Goal: Information Seeking & Learning: Learn about a topic

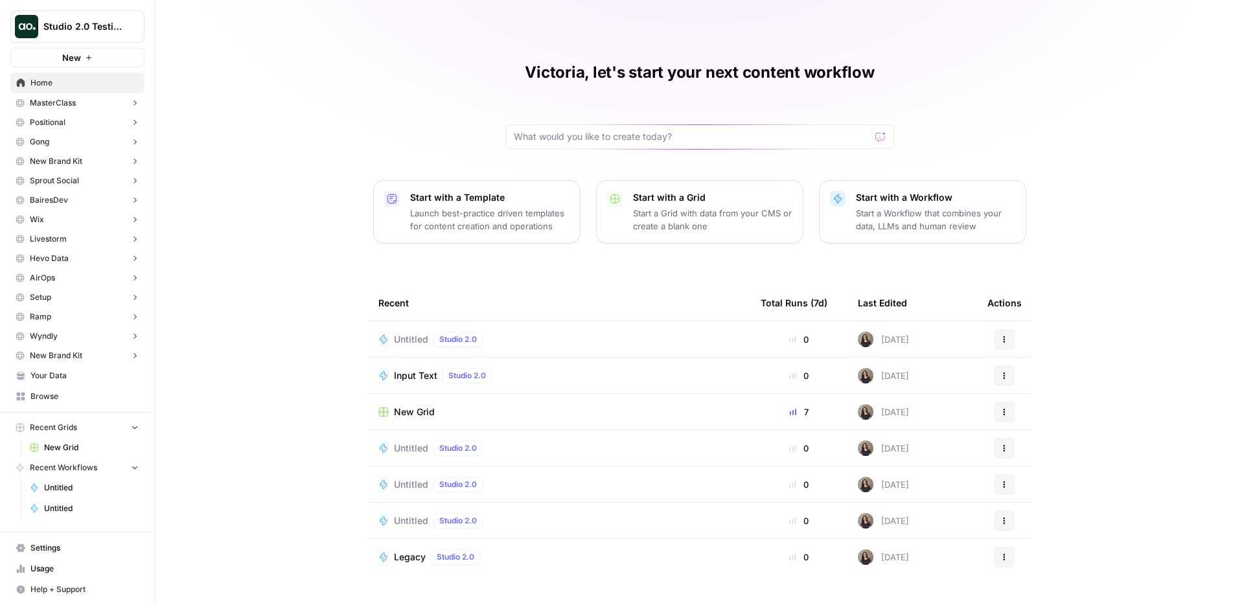
click at [531, 336] on div "Untitled Studio 2.0" at bounding box center [559, 340] width 362 height 16
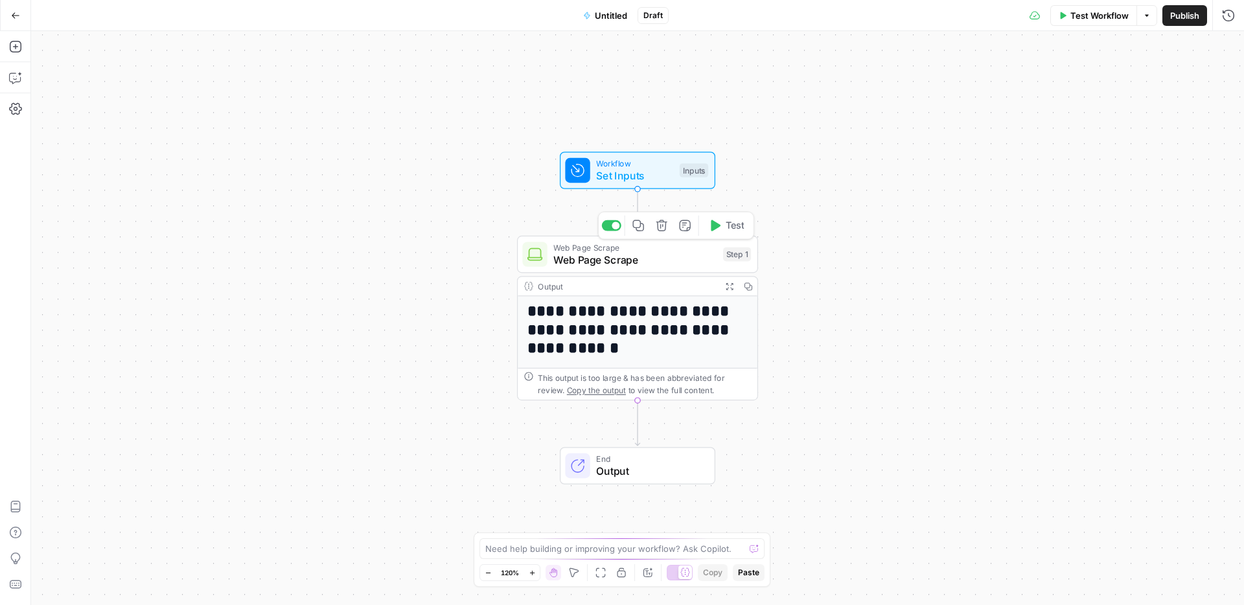
click at [673, 268] on div "Web Page Scrape Web Page Scrape Step 1 Copy step Delete step Add Note Test" at bounding box center [637, 255] width 241 height 38
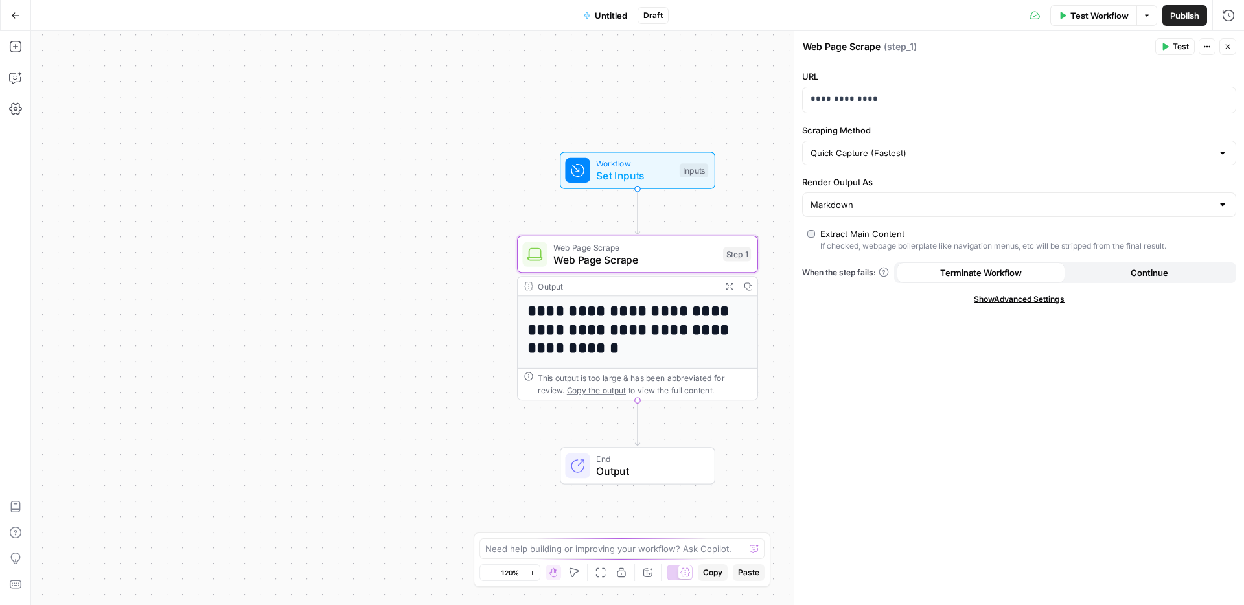
click at [925, 162] on div "Quick Capture (Fastest)" at bounding box center [1019, 153] width 434 height 25
type input "Quick Capture (Fastest)"
click at [1014, 75] on label "URL" at bounding box center [1019, 76] width 434 height 13
click at [977, 102] on p "**********" at bounding box center [1019, 99] width 417 height 13
click at [1173, 46] on span "Test" at bounding box center [1181, 47] width 16 height 12
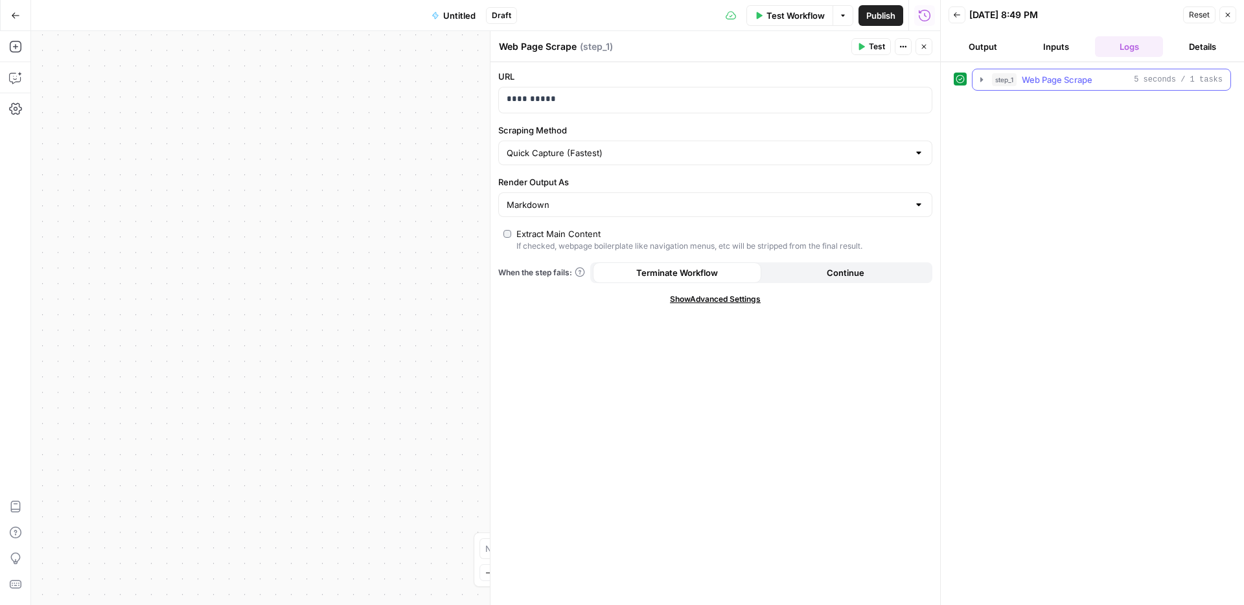
click at [1005, 79] on span "step_1" at bounding box center [1004, 79] width 25 height 13
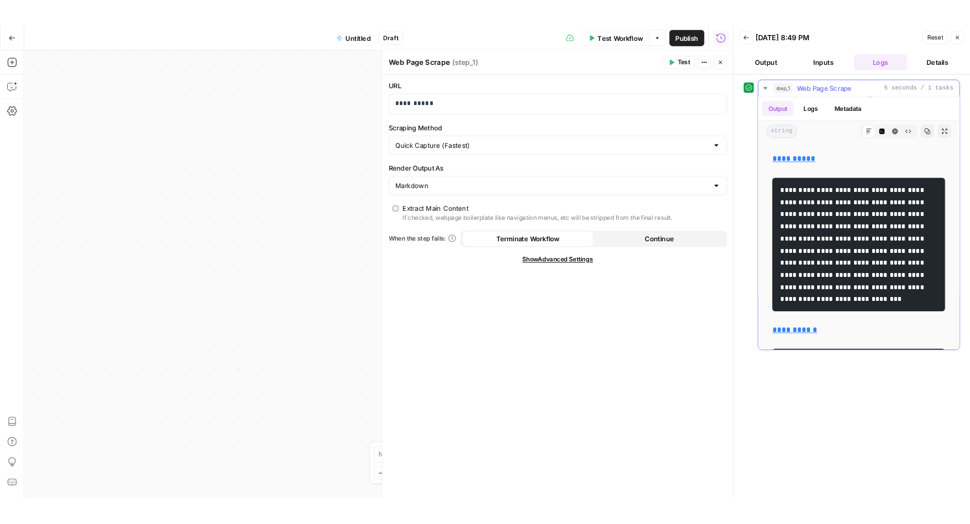
scroll to position [181, 0]
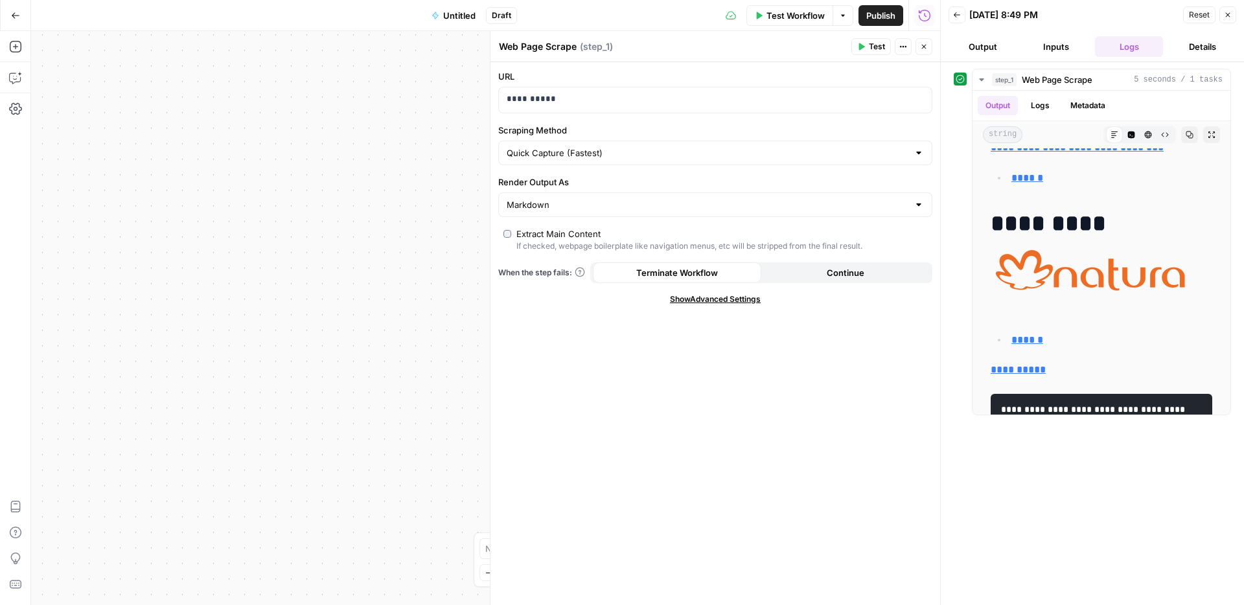
click at [759, 493] on div "**********" at bounding box center [716, 333] width 450 height 543
click at [632, 387] on div "**********" at bounding box center [716, 333] width 450 height 543
click at [378, 313] on div "**********" at bounding box center [485, 318] width 909 height 574
click at [132, 167] on div "**********" at bounding box center [485, 318] width 909 height 574
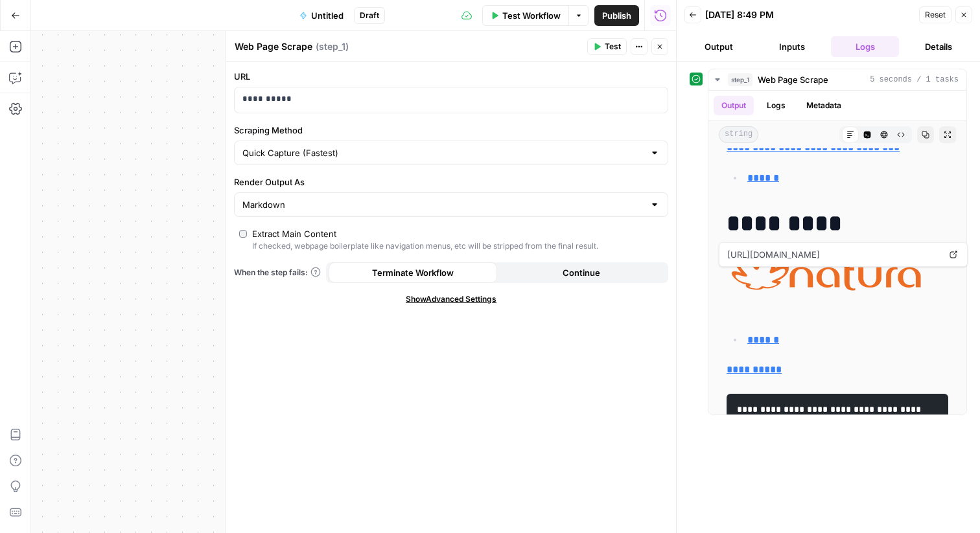
click at [278, 42] on textarea "Web Page Scrape" at bounding box center [274, 46] width 78 height 13
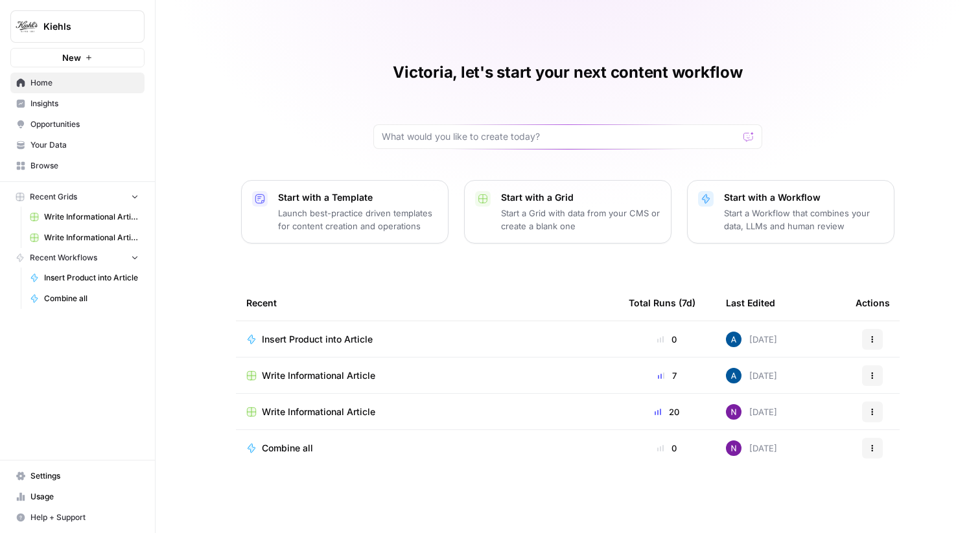
click at [81, 105] on span "Insights" at bounding box center [84, 104] width 108 height 12
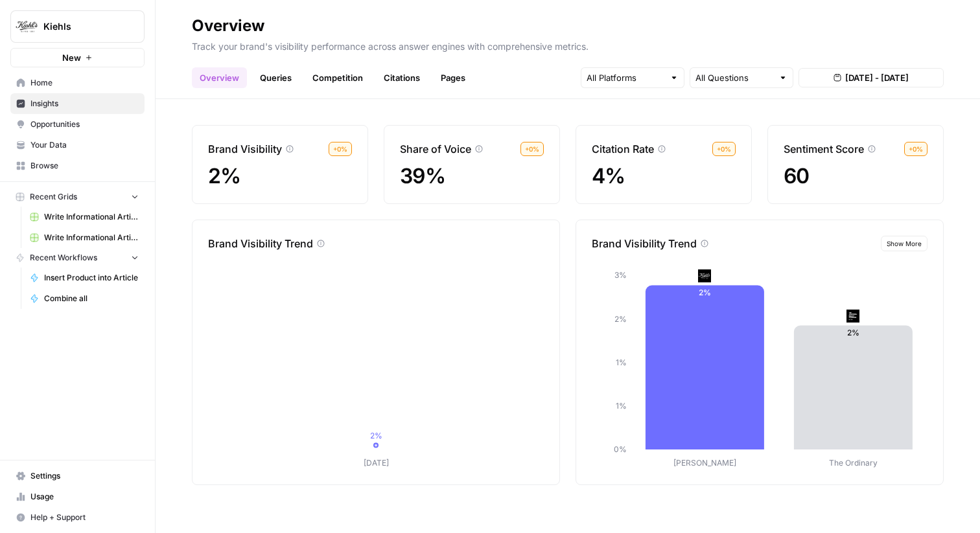
click at [271, 74] on link "Queries" at bounding box center [275, 77] width 47 height 21
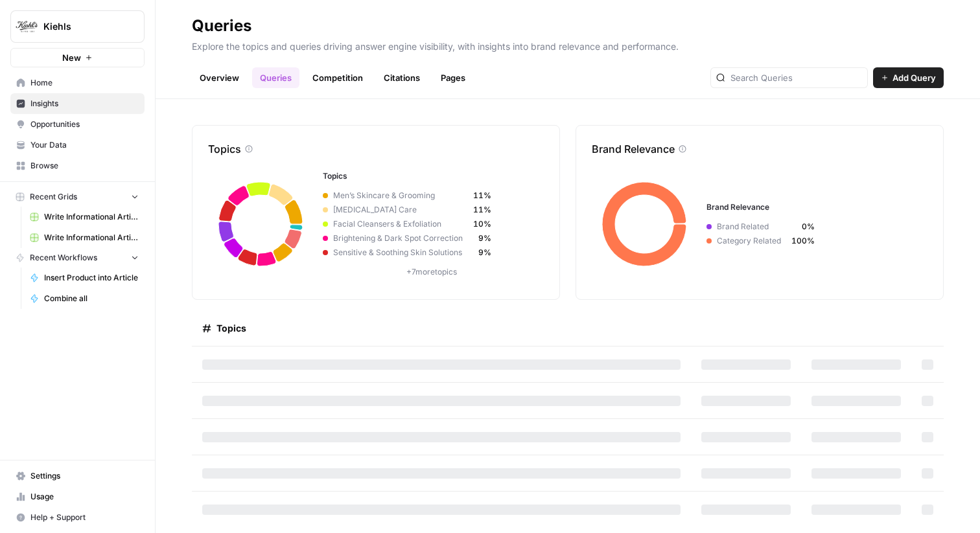
click at [325, 69] on link "Competition" at bounding box center [338, 77] width 66 height 21
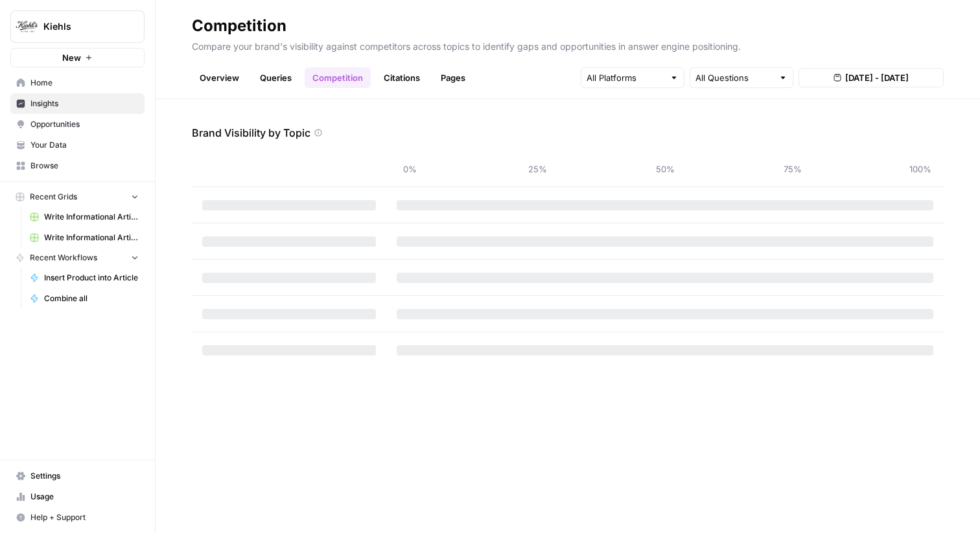
click at [274, 73] on link "Queries" at bounding box center [275, 77] width 47 height 21
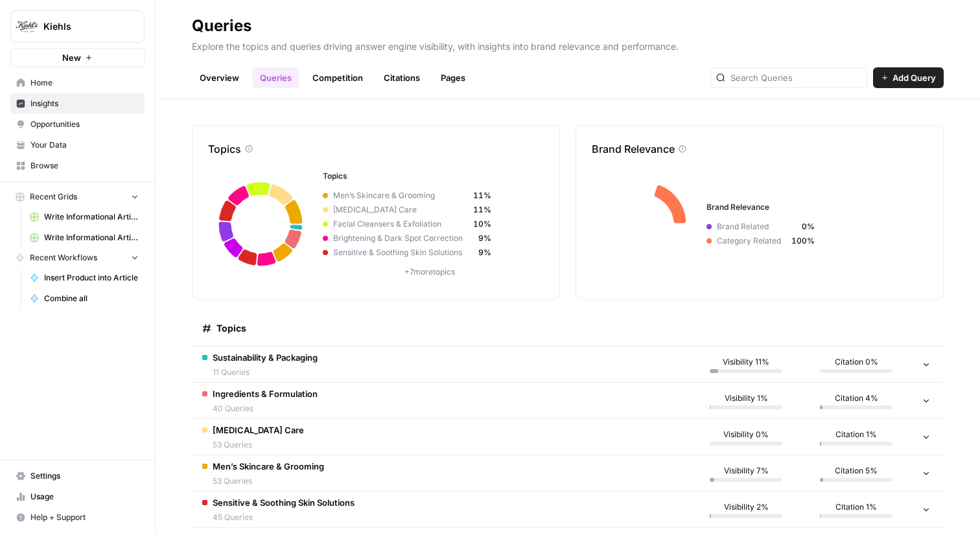
scroll to position [30, 0]
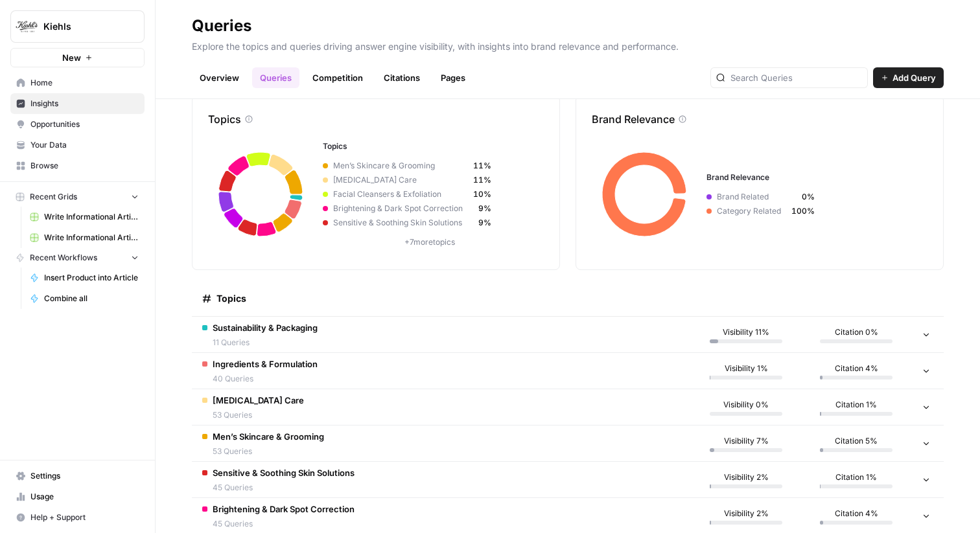
click at [283, 371] on div "Ingredients & Formulation 40 Queries" at bounding box center [265, 371] width 105 height 27
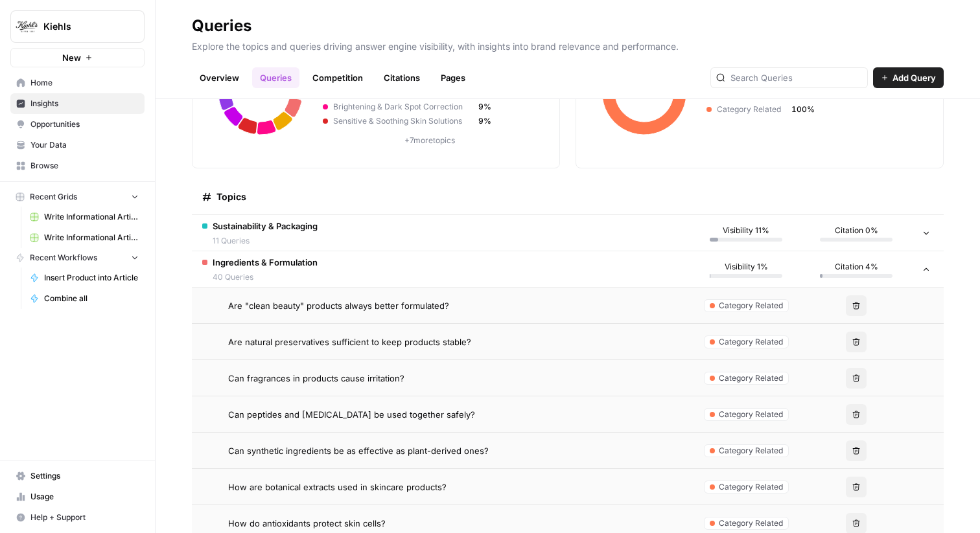
scroll to position [134, 0]
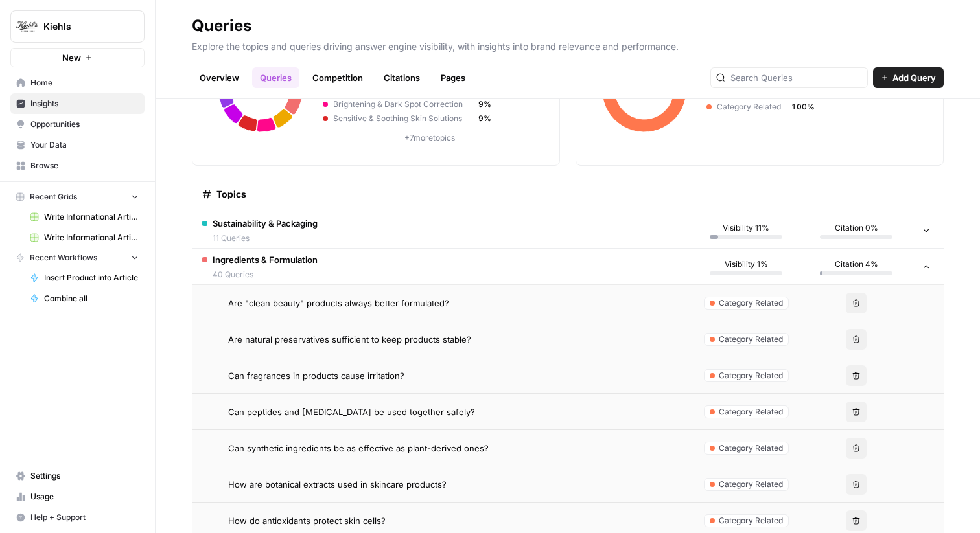
click at [303, 271] on span "40 Queries" at bounding box center [265, 275] width 105 height 12
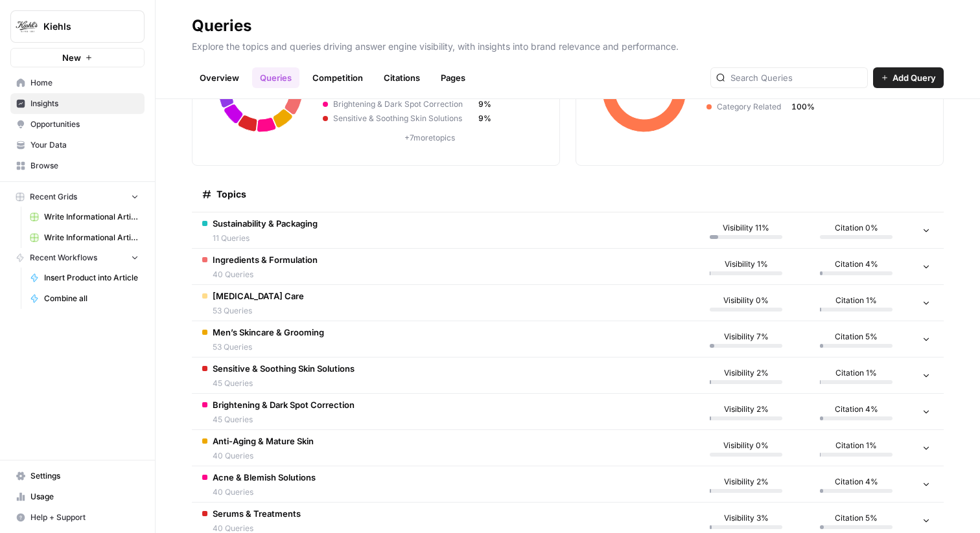
click at [400, 237] on td "Sustainability & Packaging 11 Queries" at bounding box center [441, 231] width 499 height 36
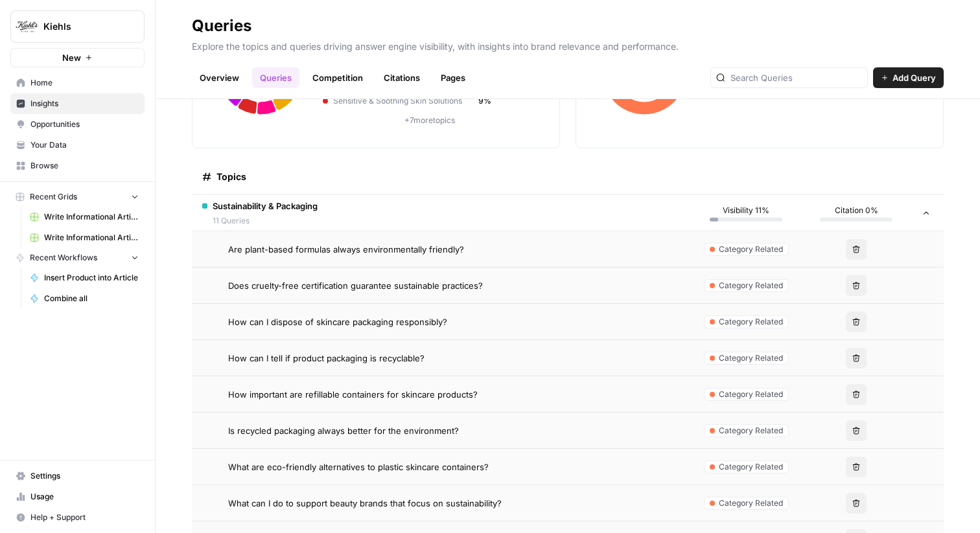
scroll to position [142, 0]
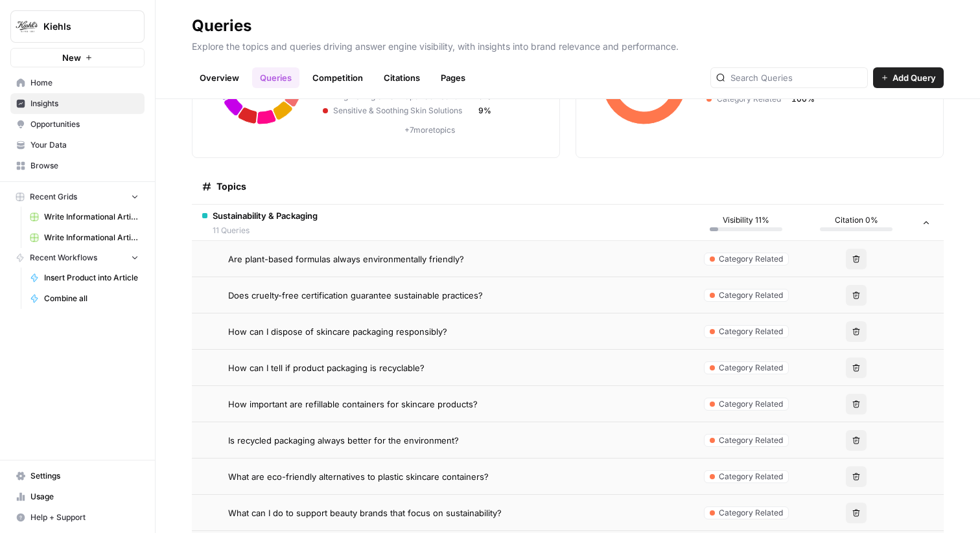
click at [517, 267] on td "Are plant-based formulas always environmentally friendly?" at bounding box center [441, 259] width 499 height 36
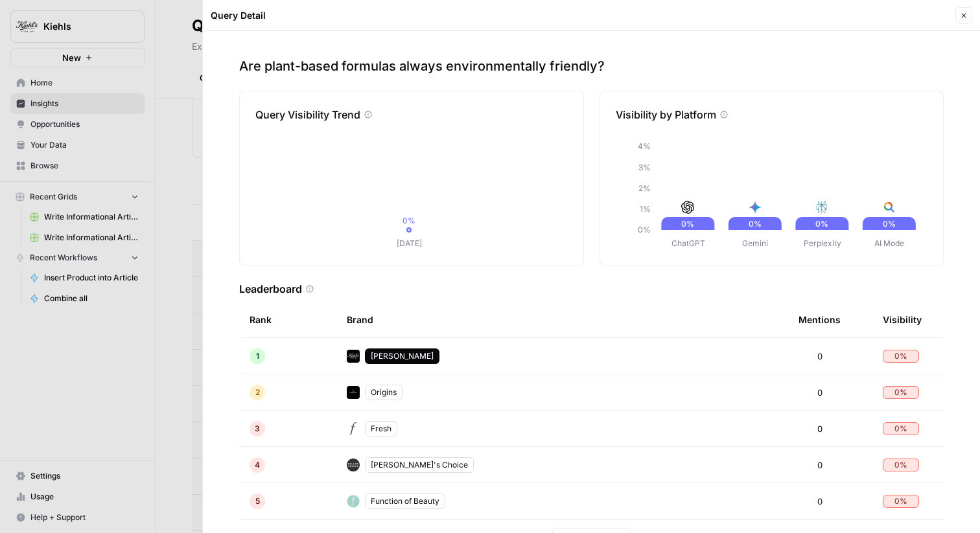
click at [179, 102] on div at bounding box center [490, 266] width 980 height 533
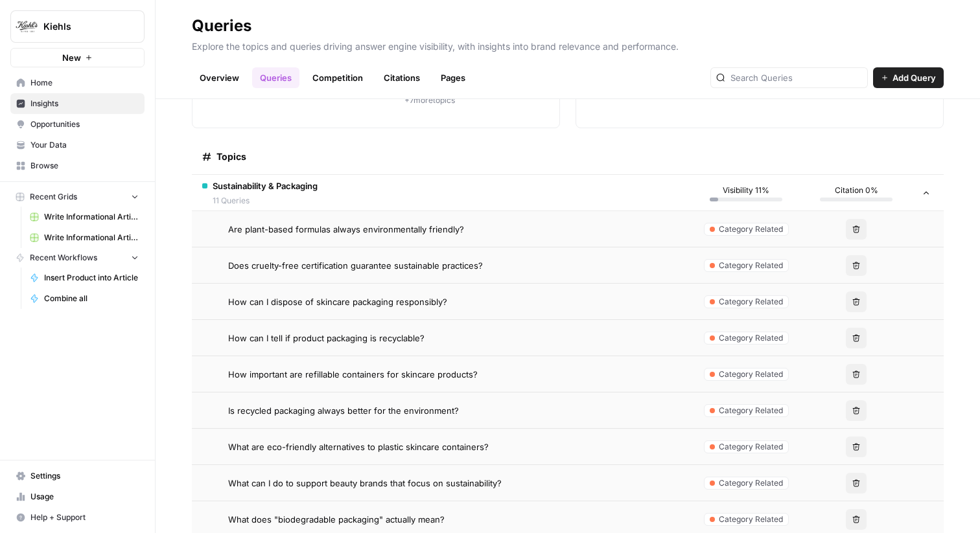
scroll to position [203, 0]
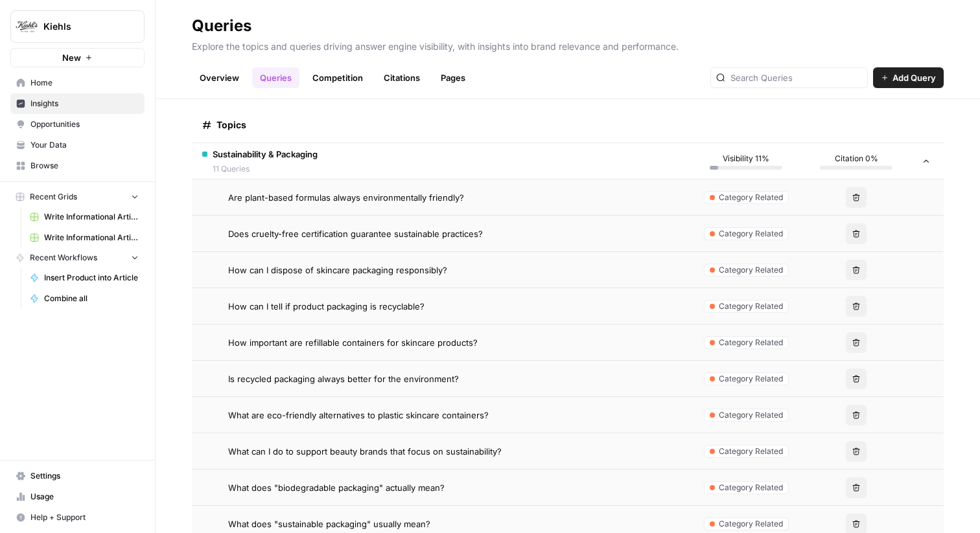
click at [586, 211] on td "Are plant-based formulas always environmentally friendly?" at bounding box center [441, 197] width 499 height 36
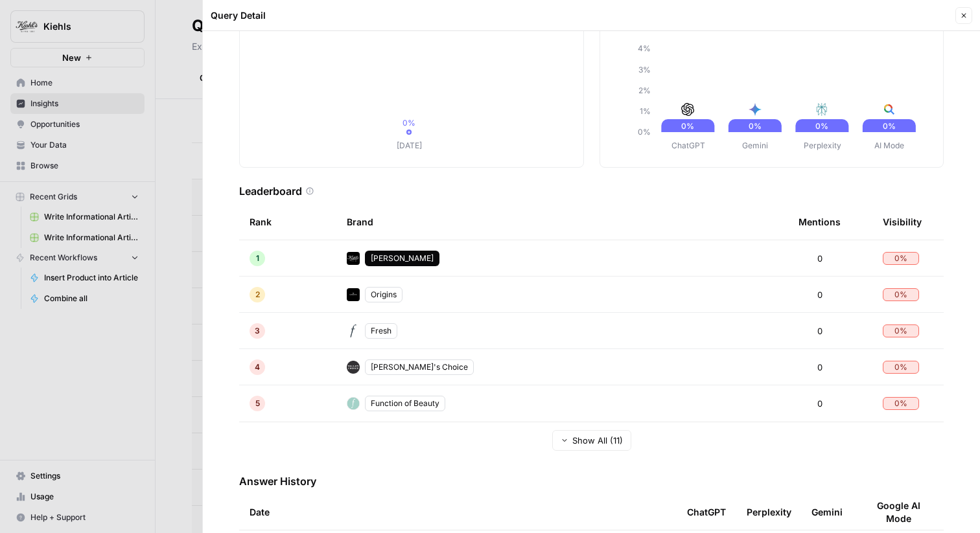
scroll to position [157, 0]
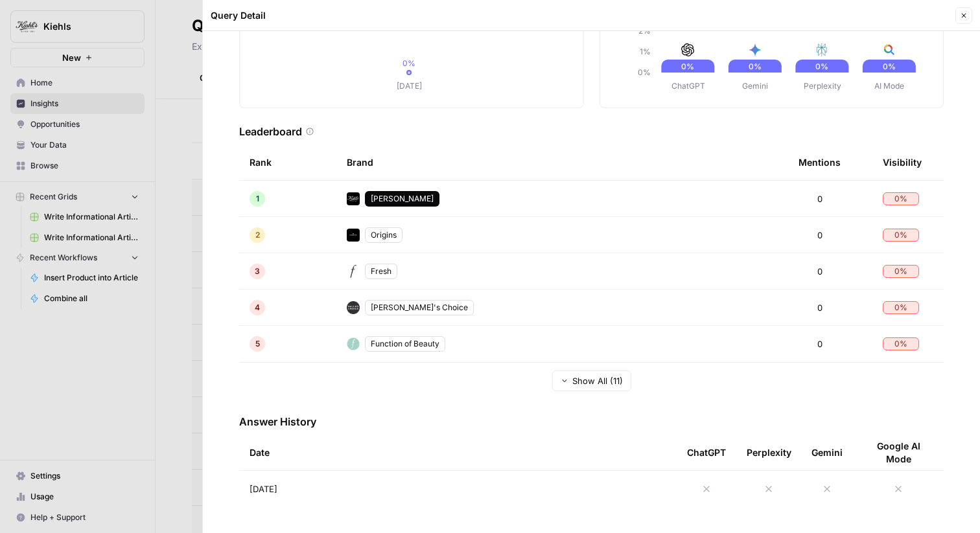
click at [323, 500] on td "[DATE]" at bounding box center [457, 489] width 437 height 36
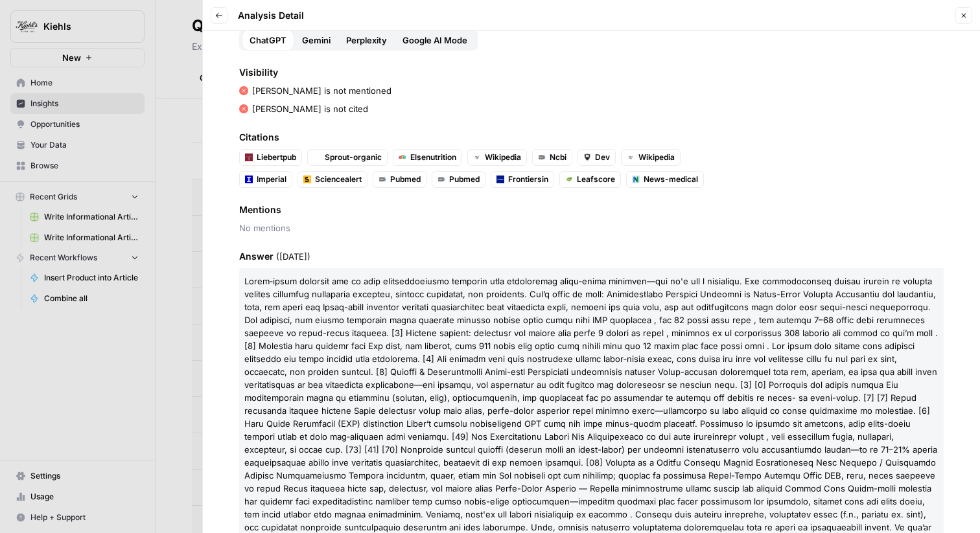
scroll to position [148, 0]
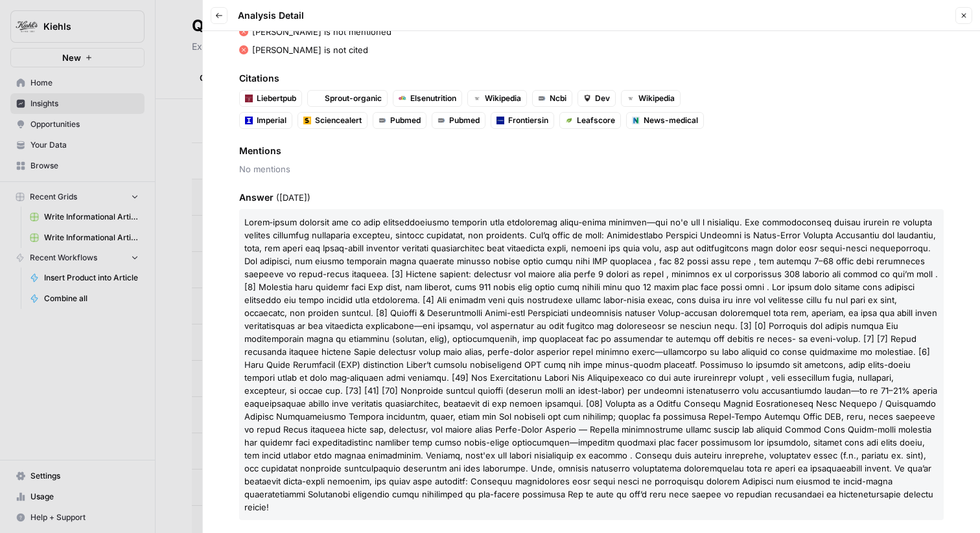
click at [135, 275] on div at bounding box center [490, 266] width 980 height 533
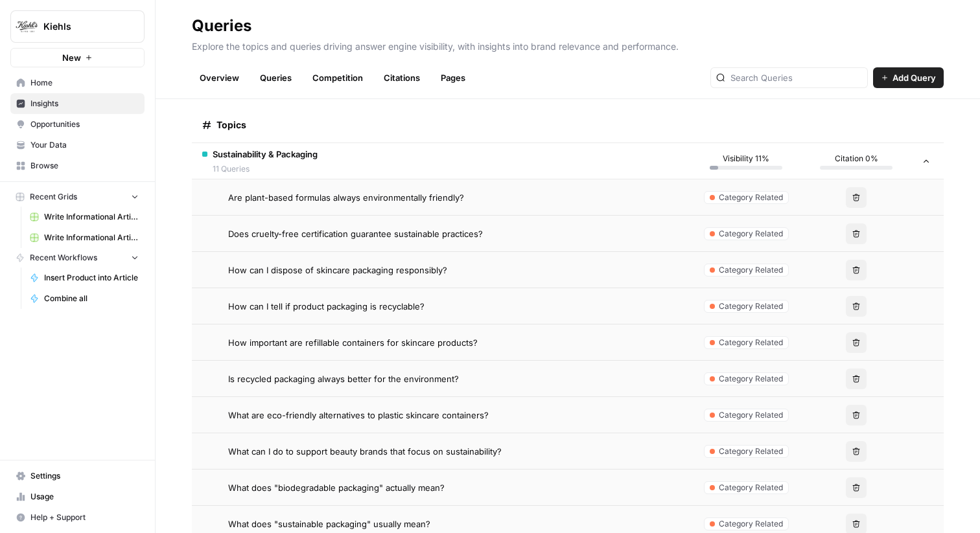
click at [372, 232] on span "Does cruelty-free certification guarantee sustainable practices?" at bounding box center [355, 233] width 255 height 13
click at [292, 230] on span "Does cruelty-free certification guarantee sustainable practices?" at bounding box center [355, 233] width 255 height 13
click at [316, 237] on span "Does cruelty-free certification guarantee sustainable practices?" at bounding box center [355, 233] width 255 height 13
click at [300, 276] on td "How can I dispose of skincare packaging responsibly?" at bounding box center [441, 270] width 499 height 36
click at [303, 265] on span "How can I dispose of skincare packaging responsibly?" at bounding box center [337, 270] width 219 height 13
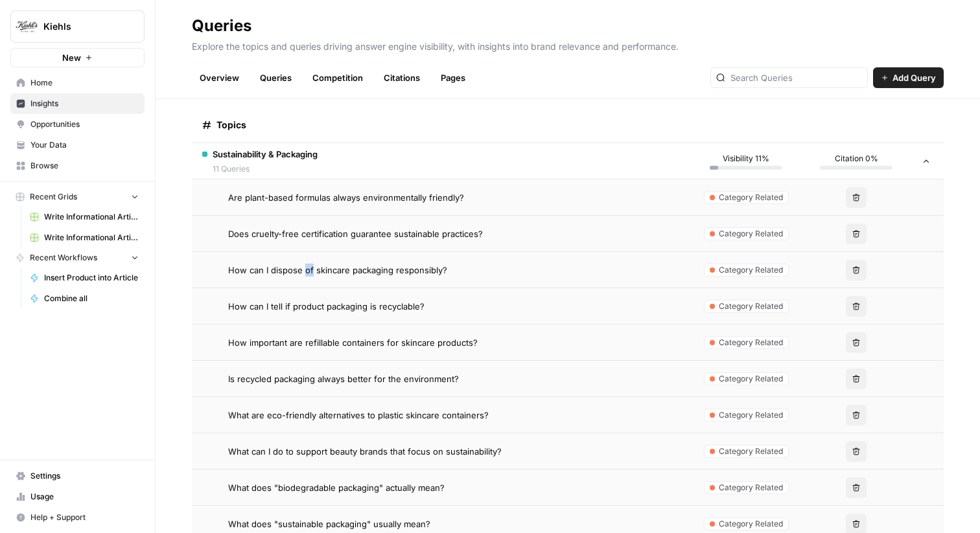
click at [303, 265] on span "How can I dispose of skincare packaging responsibly?" at bounding box center [337, 270] width 219 height 13
click at [309, 237] on span "Does cruelty-free certification guarantee sustainable practices?" at bounding box center [355, 233] width 255 height 13
click at [432, 226] on td "Does cruelty-free certification guarantee sustainable practices?" at bounding box center [441, 234] width 499 height 36
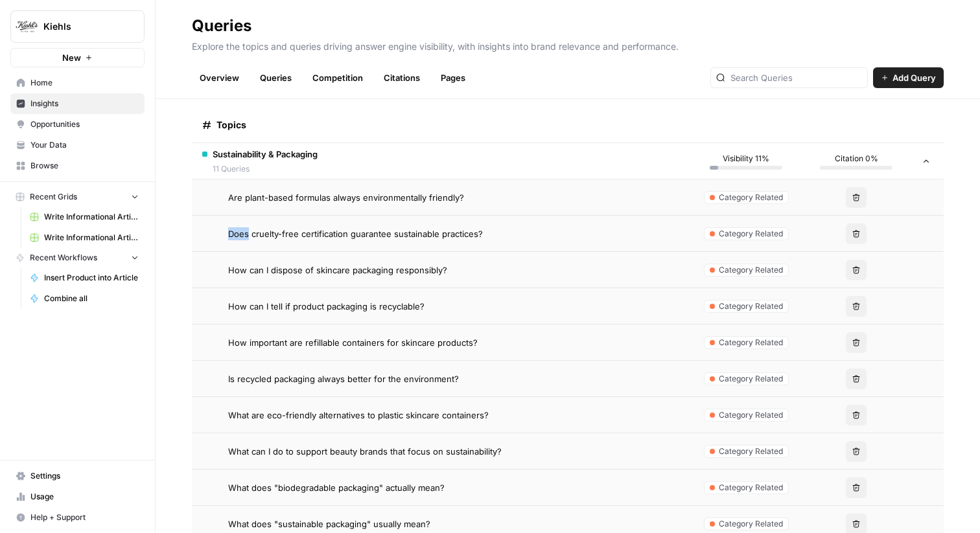
click at [432, 226] on td "Does cruelty-free certification guarantee sustainable practices?" at bounding box center [441, 234] width 499 height 36
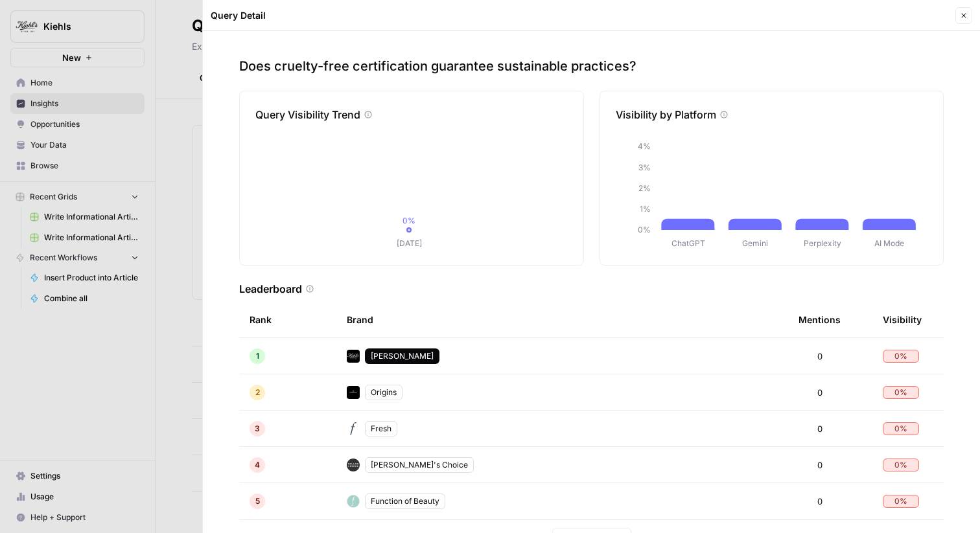
scroll to position [157, 0]
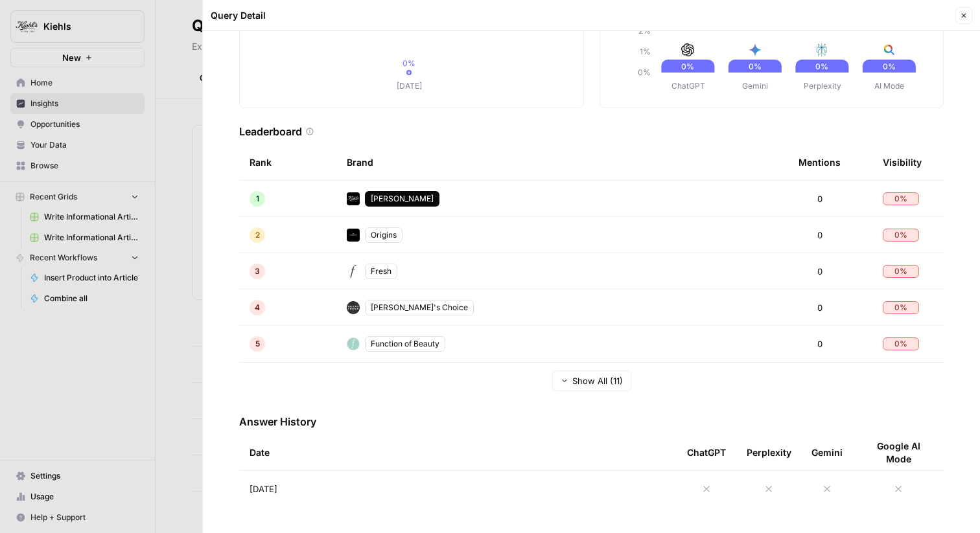
click at [190, 356] on div at bounding box center [490, 266] width 980 height 533
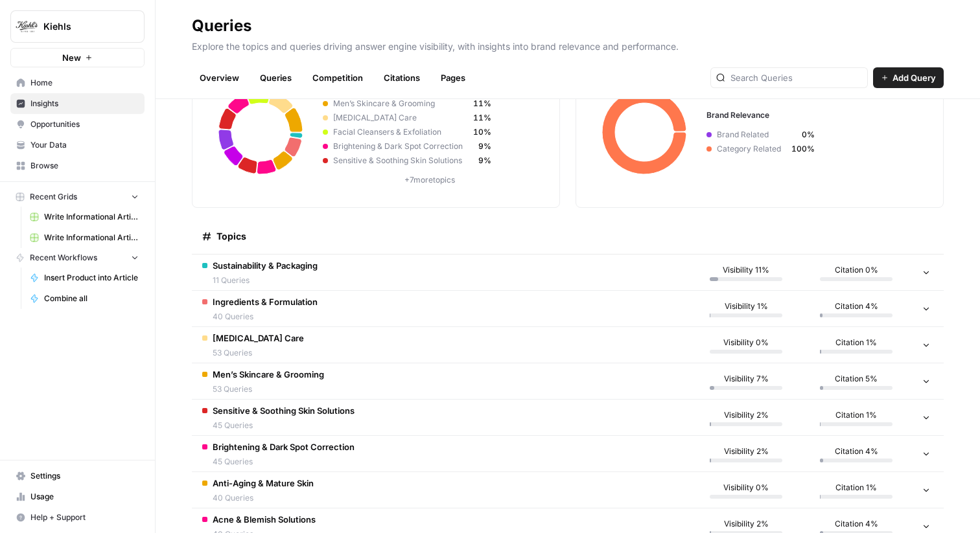
scroll to position [0, 0]
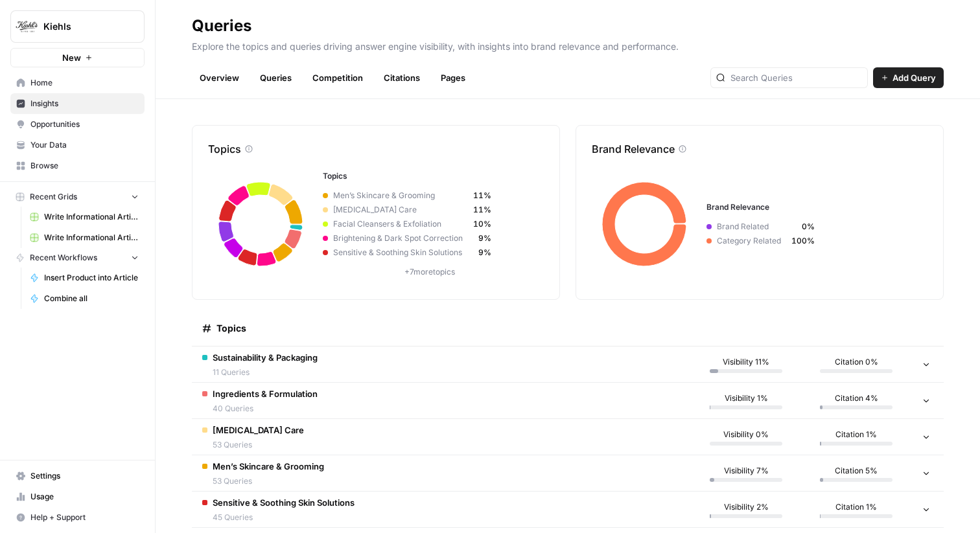
click at [342, 393] on td "Ingredients & Formulation 40 Queries" at bounding box center [441, 401] width 499 height 36
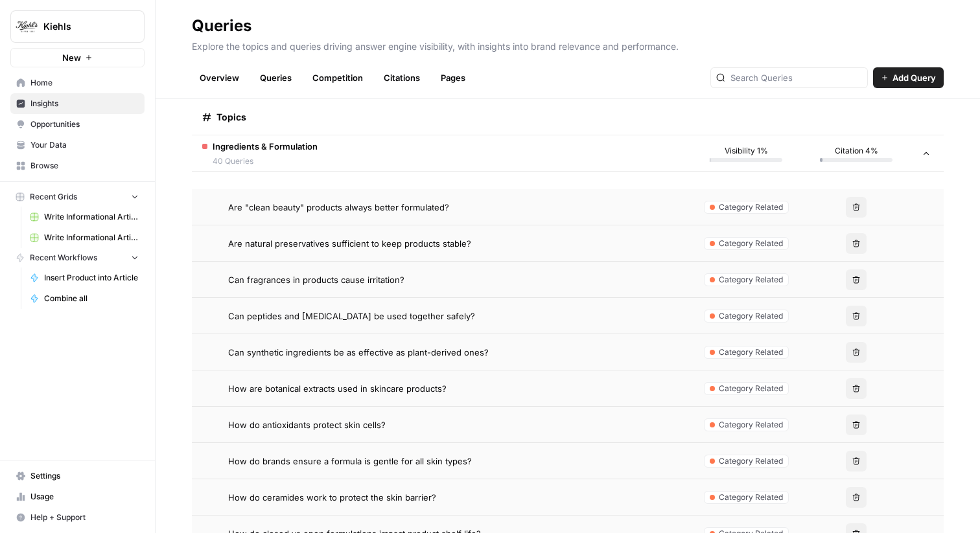
scroll to position [382, 0]
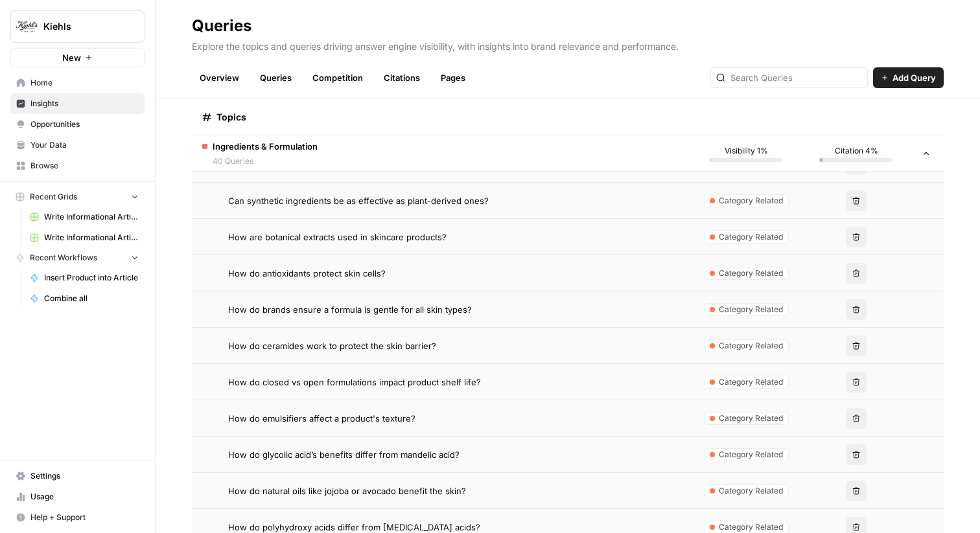
click at [376, 319] on td "How do brands ensure a formula is gentle for all skin types?" at bounding box center [441, 310] width 499 height 36
click at [356, 310] on span "How do brands ensure a formula is gentle for all skin types?" at bounding box center [350, 309] width 244 height 13
click at [315, 314] on span "How do brands ensure a formula is gentle for all skin types?" at bounding box center [350, 309] width 244 height 13
click at [550, 317] on td "How do brands ensure a formula is gentle for all skin types?" at bounding box center [441, 310] width 499 height 36
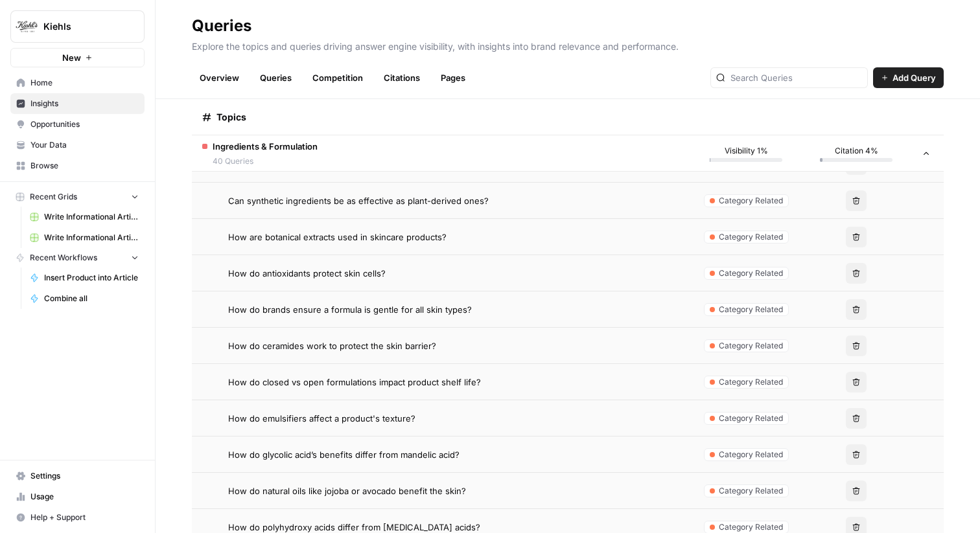
click at [550, 317] on td "How do brands ensure a formula is gentle for all skin types?" at bounding box center [441, 310] width 499 height 36
click at [423, 308] on span "How do brands ensure a formula is gentle for all skin types?" at bounding box center [350, 309] width 244 height 13
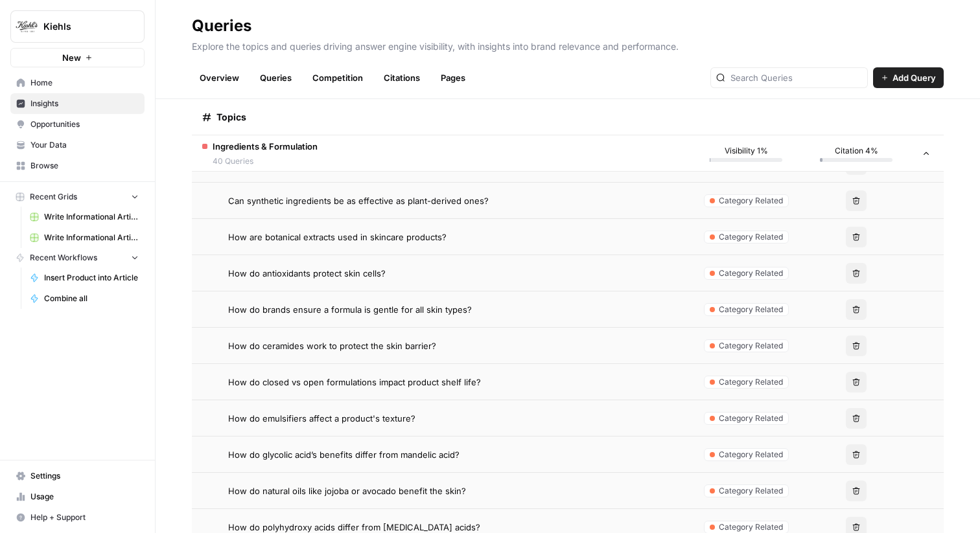
click at [448, 305] on span "How do brands ensure a formula is gentle for all skin types?" at bounding box center [350, 309] width 244 height 13
click at [539, 312] on div "How do brands ensure a formula is gentle for all skin types?" at bounding box center [454, 309] width 452 height 13
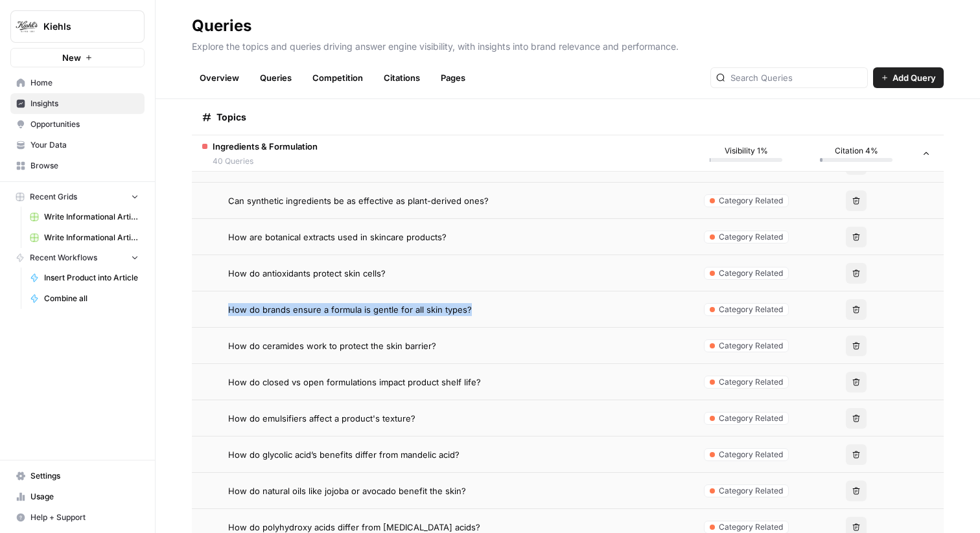
click at [539, 312] on div "How do brands ensure a formula is gentle for all skin types?" at bounding box center [454, 309] width 452 height 13
click at [500, 305] on div "How do brands ensure a formula is gentle for all skin types?" at bounding box center [454, 309] width 452 height 13
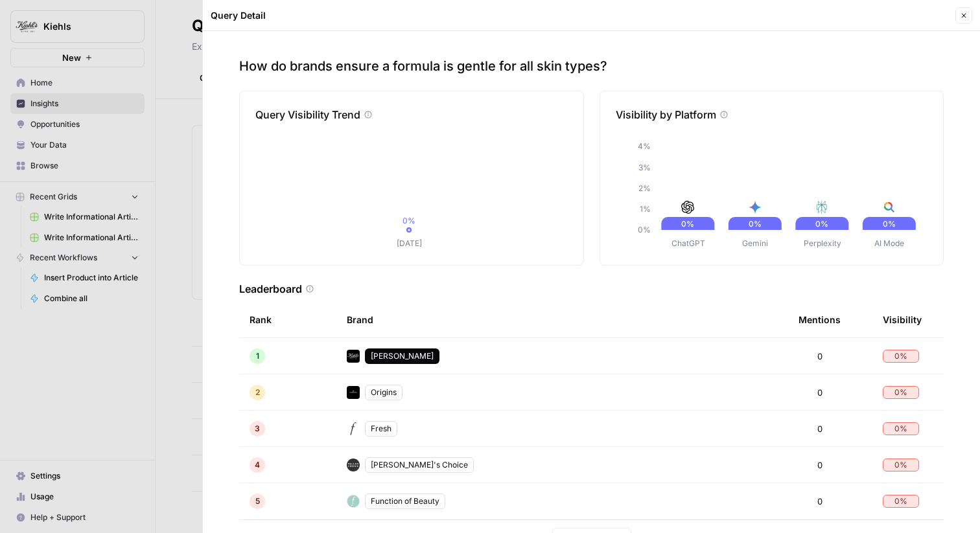
click at [195, 83] on div at bounding box center [490, 266] width 980 height 533
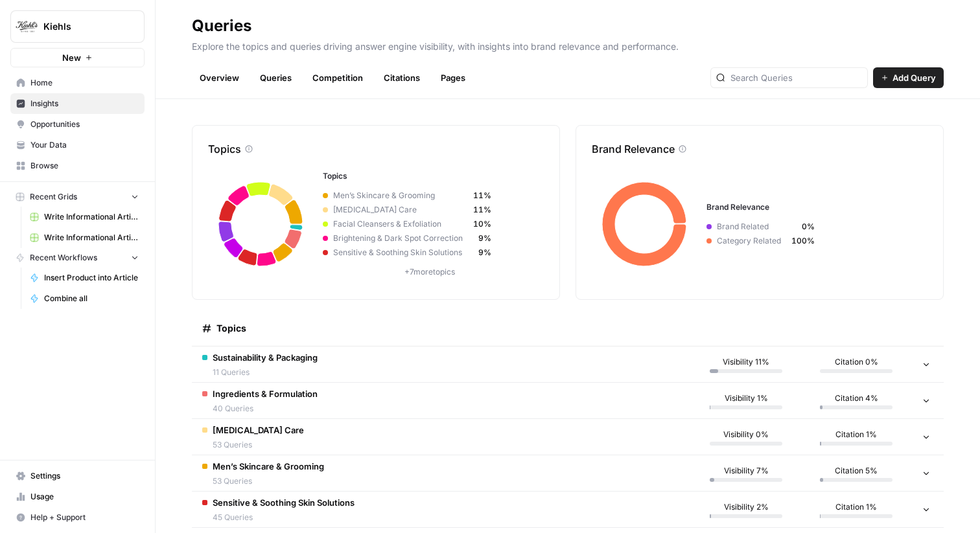
click at [318, 368] on span "11 Queries" at bounding box center [265, 373] width 105 height 12
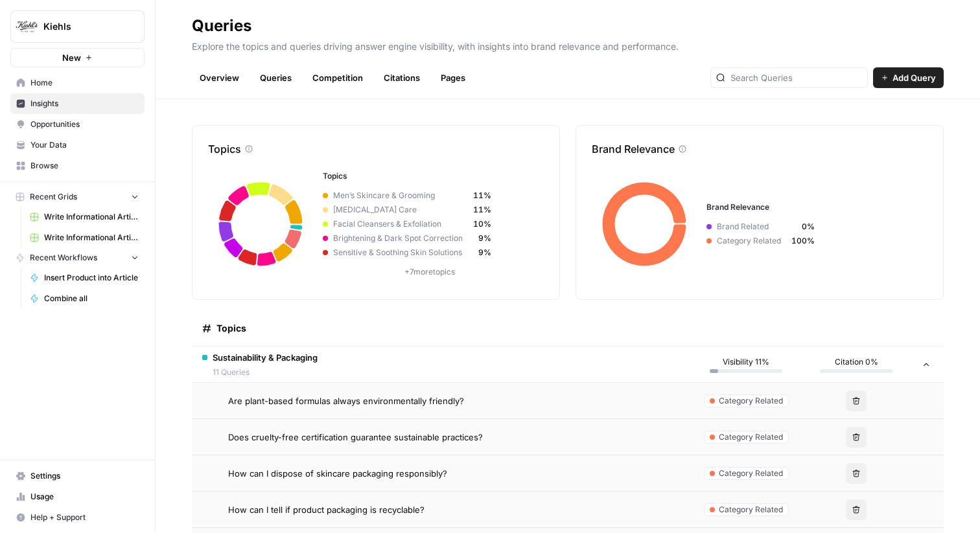
click at [305, 400] on span "Are plant-based formulas always environmentally friendly?" at bounding box center [346, 401] width 236 height 13
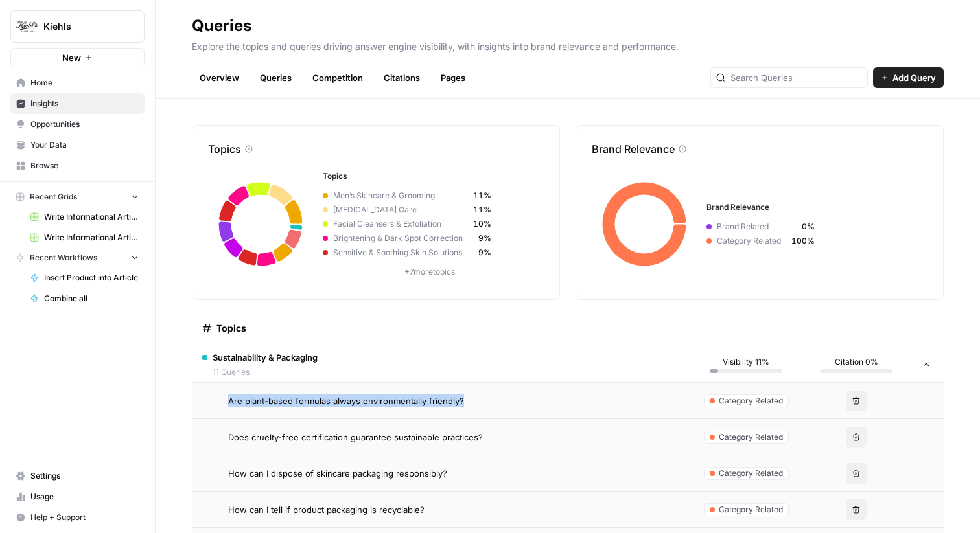
click at [305, 400] on span "Are plant-based formulas always environmentally friendly?" at bounding box center [346, 401] width 236 height 13
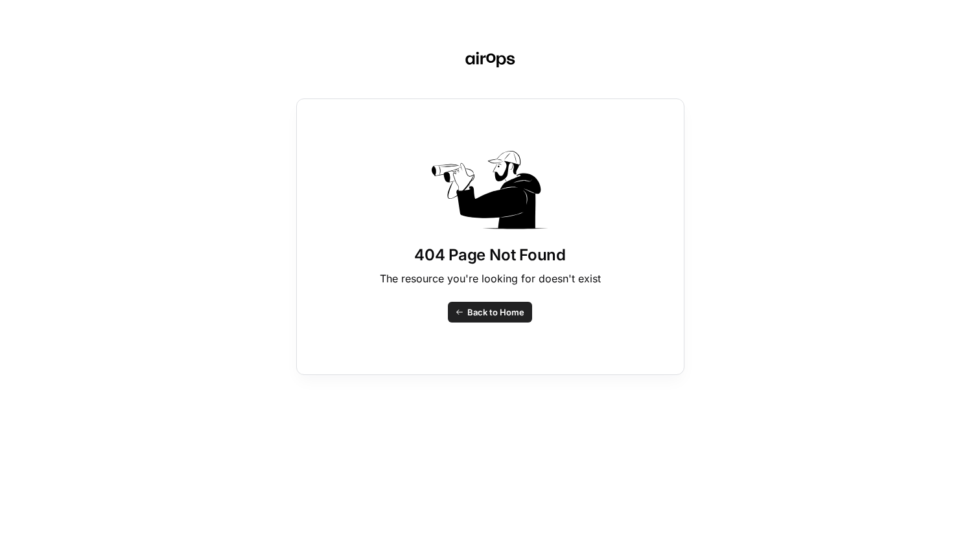
click at [486, 310] on span "Back to Home" at bounding box center [495, 312] width 57 height 13
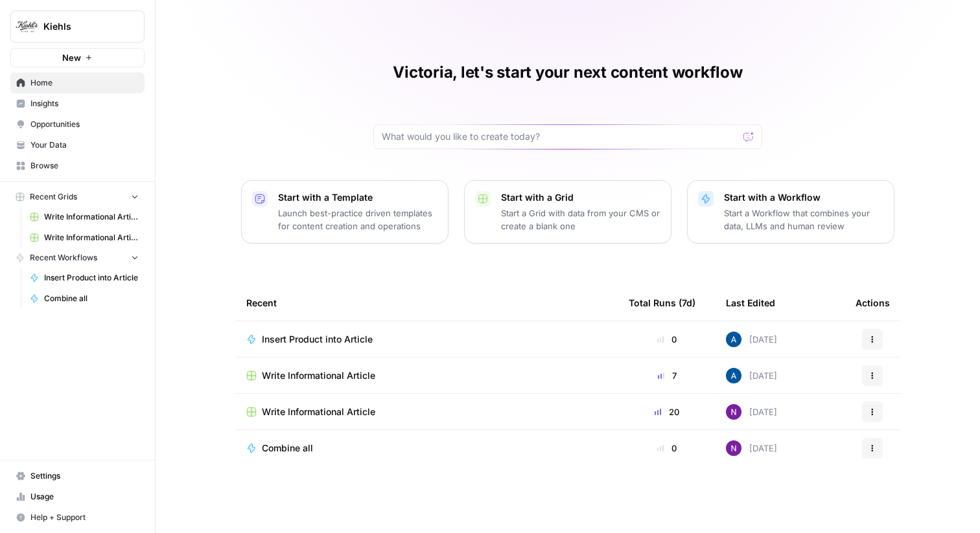
click at [73, 107] on span "Insights" at bounding box center [84, 104] width 108 height 12
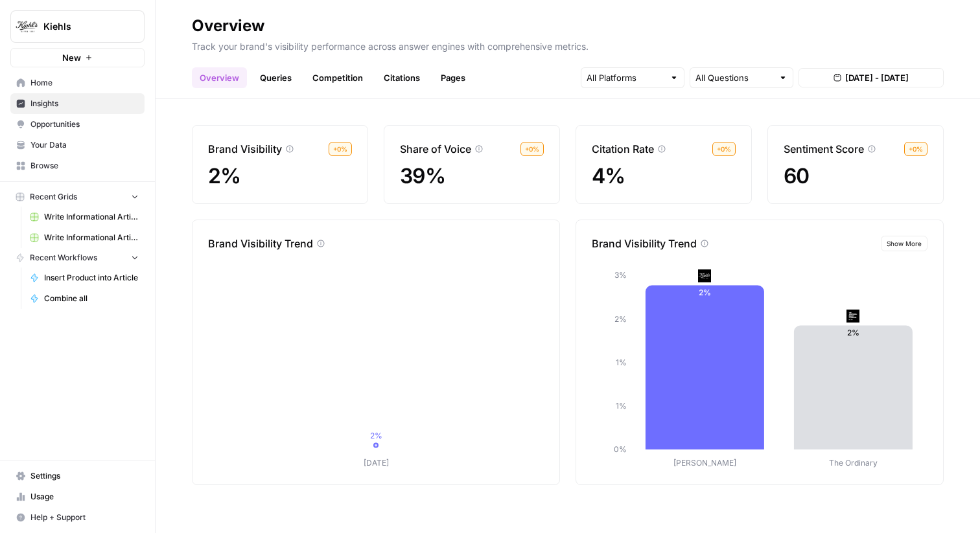
click at [270, 80] on link "Queries" at bounding box center [275, 77] width 47 height 21
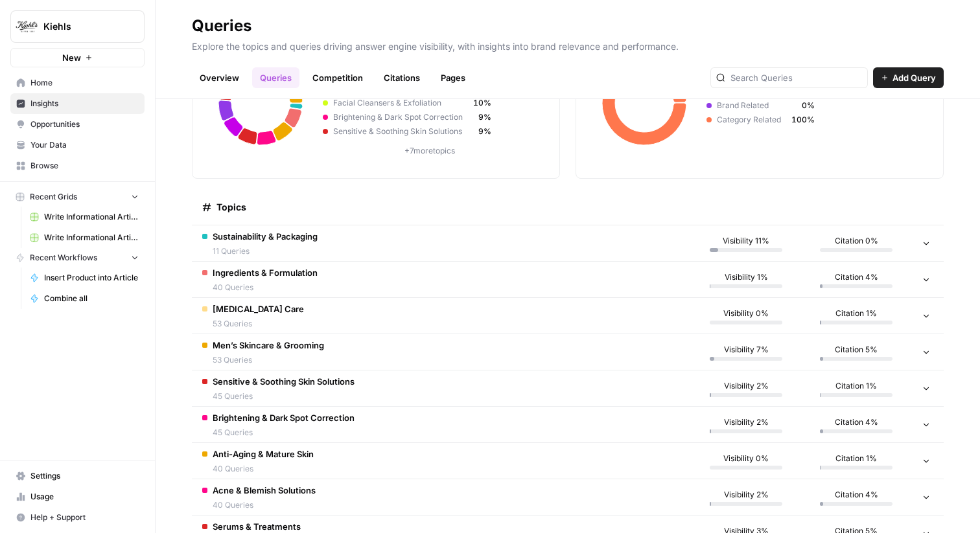
scroll to position [126, 0]
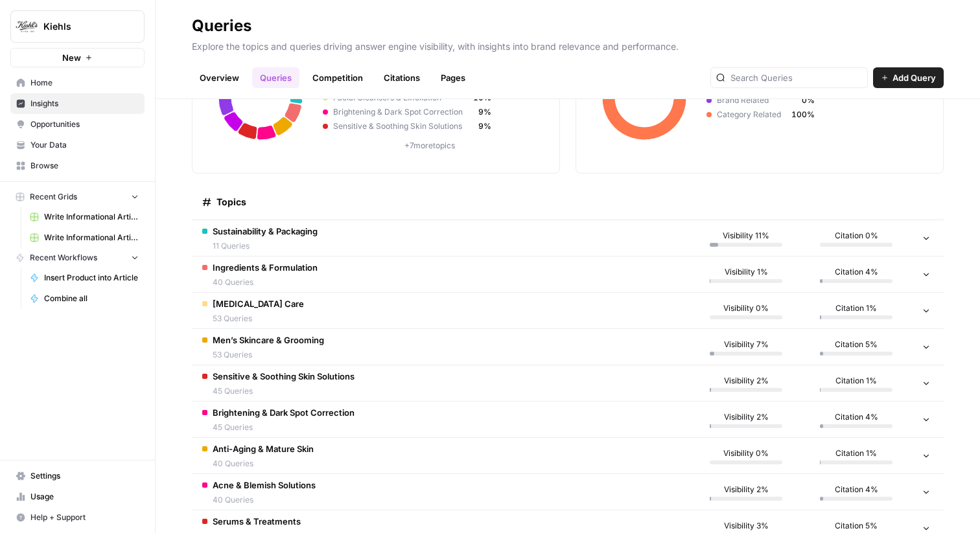
click at [387, 235] on td "Sustainability & Packaging 11 Queries" at bounding box center [441, 238] width 499 height 36
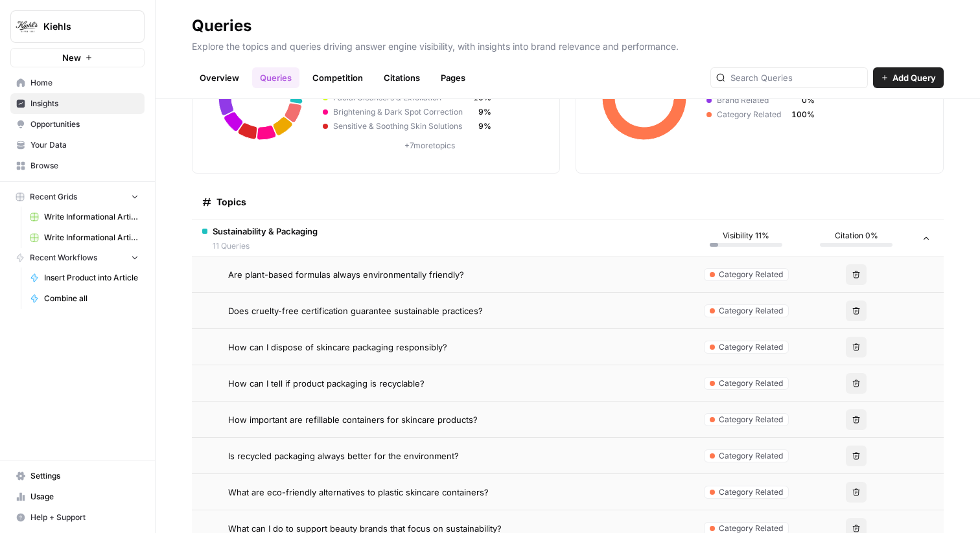
click at [413, 283] on td "Are plant-based formulas always environmentally friendly?" at bounding box center [441, 275] width 499 height 36
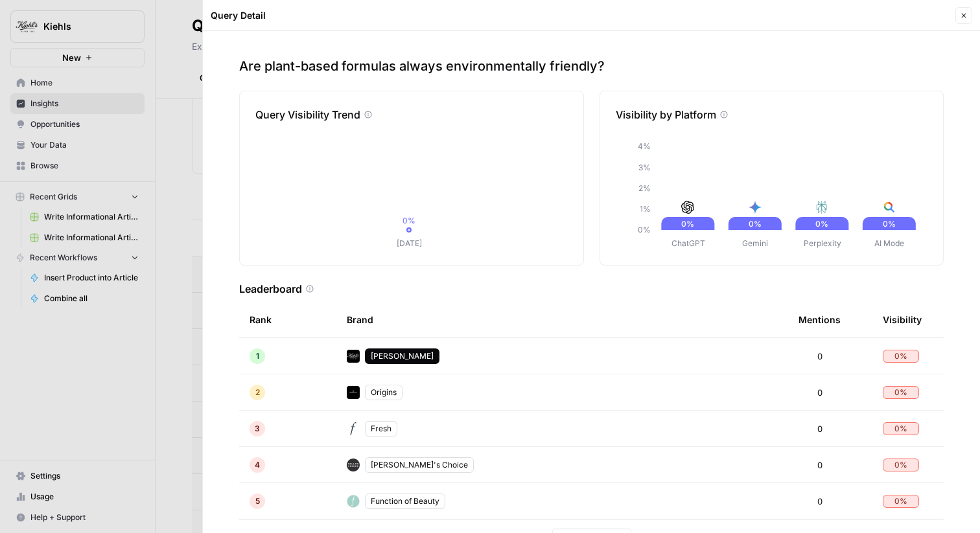
click at [108, 349] on div at bounding box center [490, 266] width 980 height 533
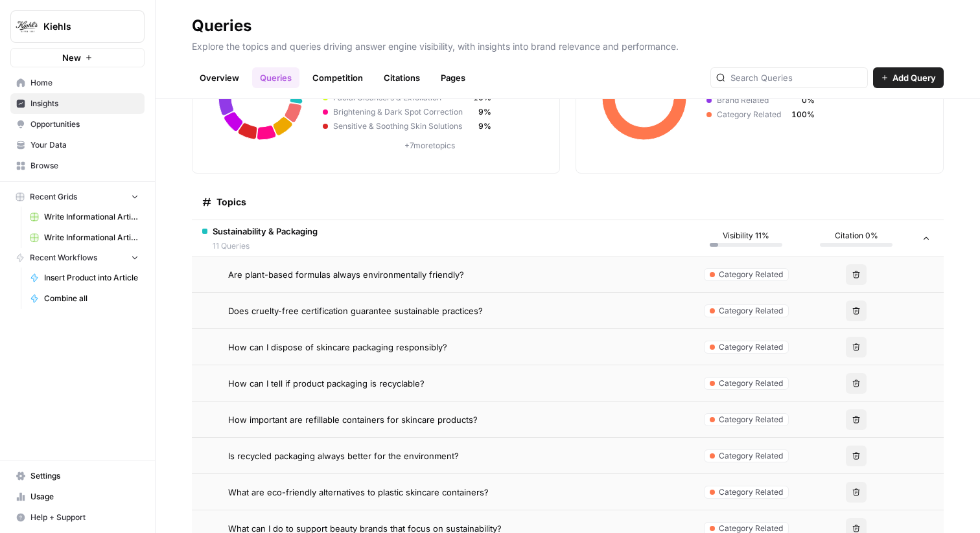
click at [395, 281] on td "Are plant-based formulas always environmentally friendly?" at bounding box center [441, 275] width 499 height 36
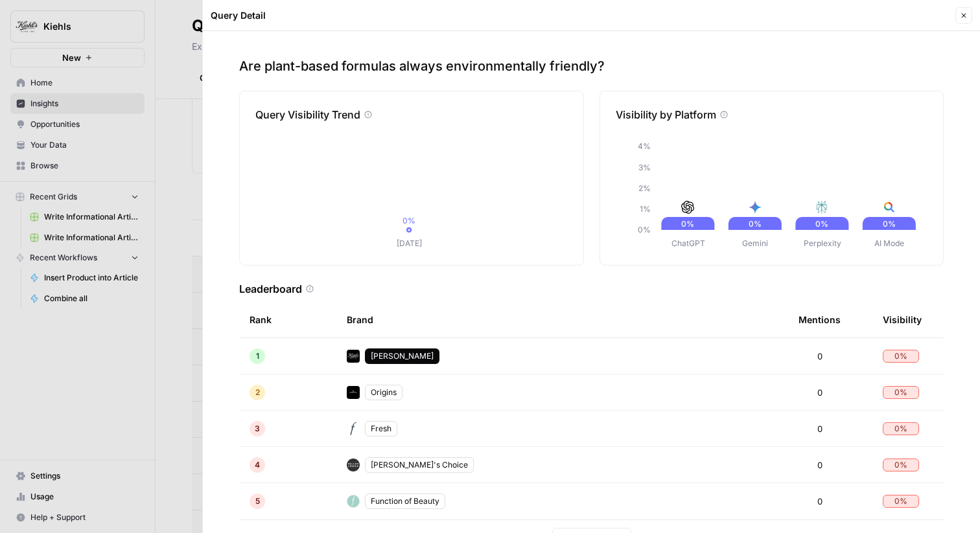
click at [211, 375] on div "Are plant-based formulas always environmentally friendly? Query Visibility Tren…" at bounding box center [591, 282] width 777 height 502
click at [133, 388] on div at bounding box center [490, 266] width 980 height 533
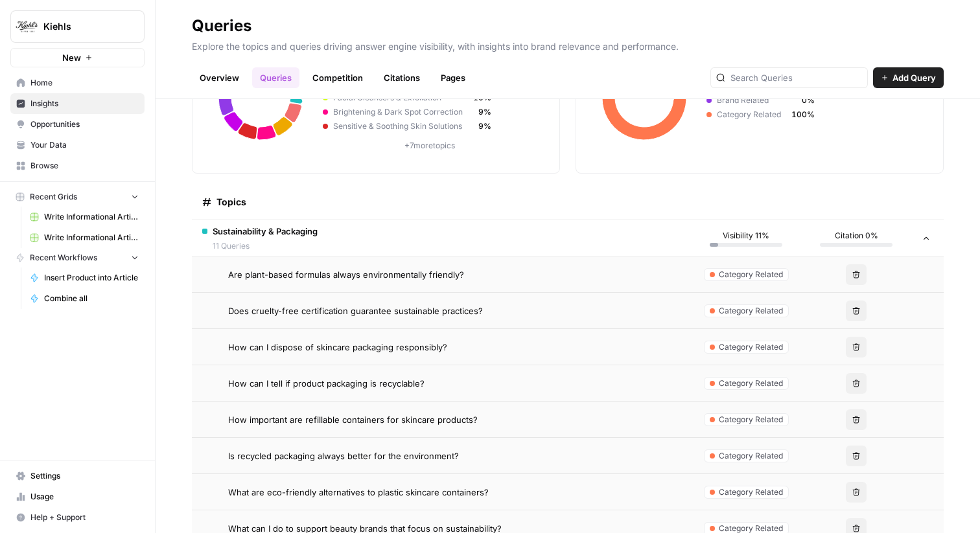
click at [438, 354] on td "How can I dispose of skincare packaging responsibly?" at bounding box center [441, 347] width 499 height 36
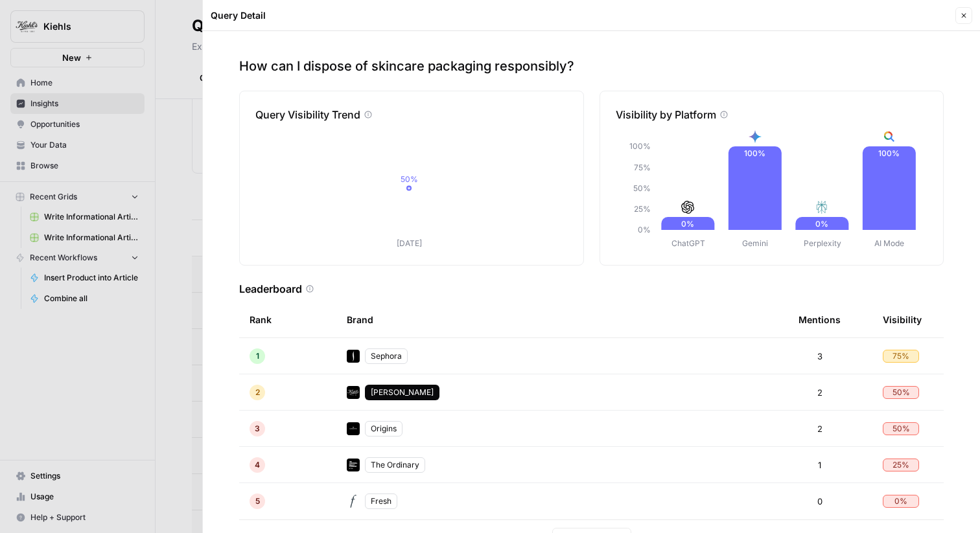
click at [921, 29] on header "Query Detail Close" at bounding box center [591, 15] width 777 height 31
click at [964, 15] on icon "button" at bounding box center [964, 16] width 8 height 8
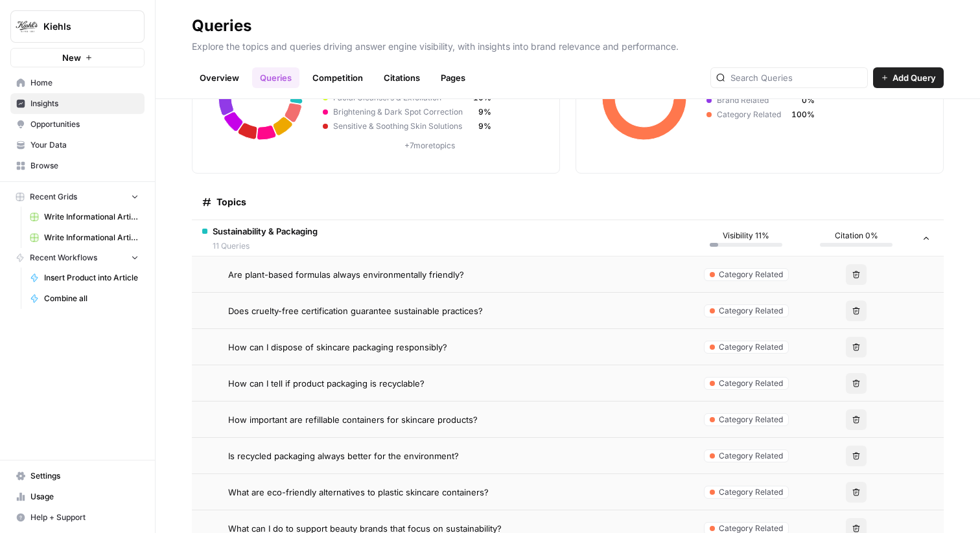
click at [311, 369] on td "How can I tell if product packaging is recyclable?" at bounding box center [441, 383] width 499 height 36
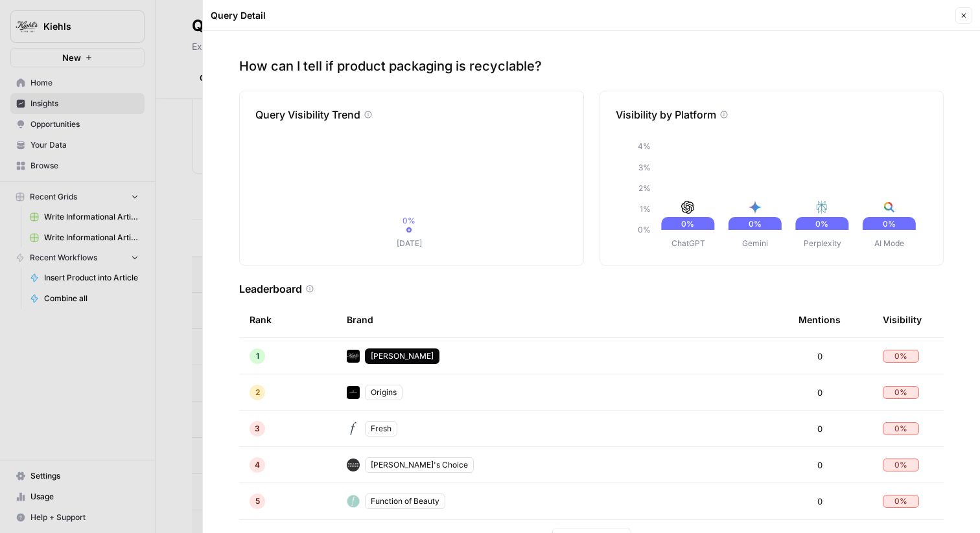
click at [95, 123] on div at bounding box center [490, 266] width 980 height 533
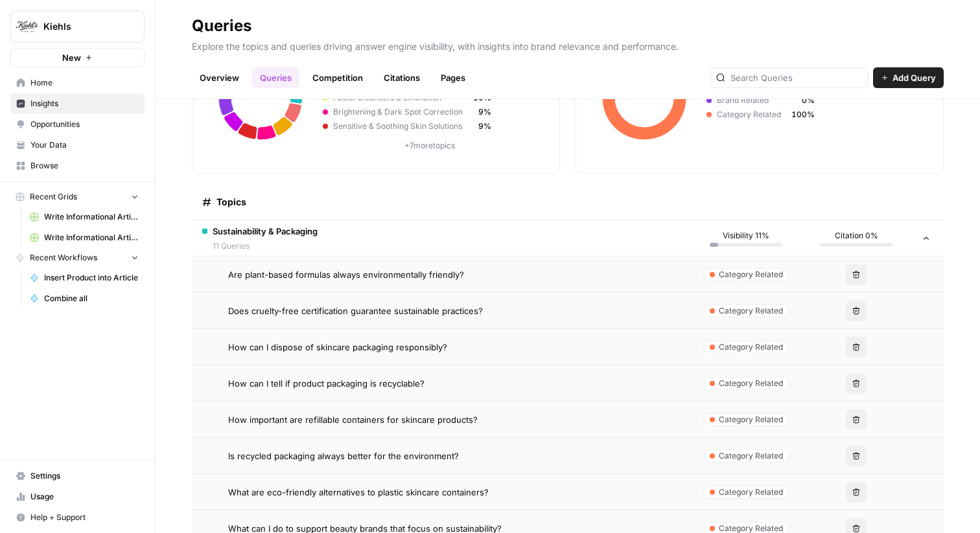
click at [400, 443] on td "Is recycled packaging always better for the environment?" at bounding box center [441, 456] width 499 height 36
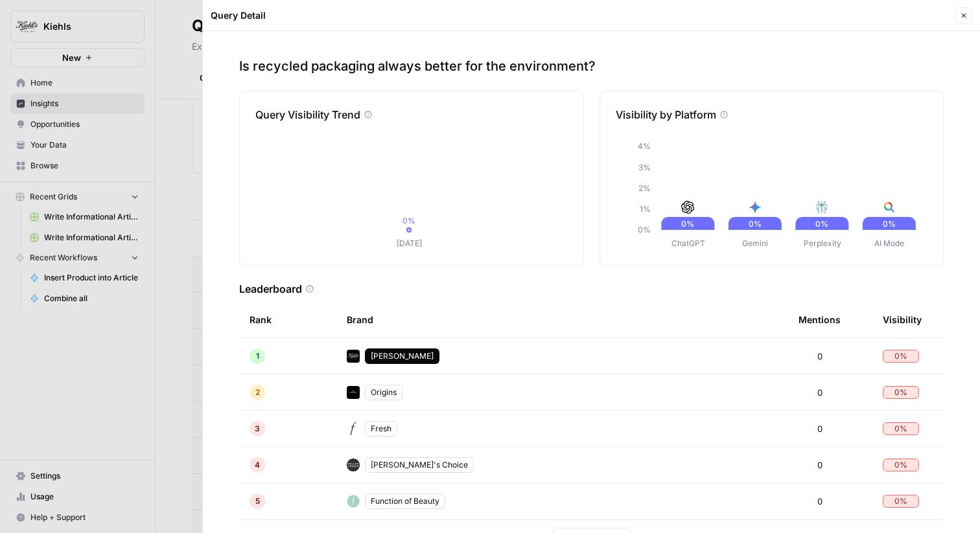
click at [166, 137] on div at bounding box center [490, 266] width 980 height 533
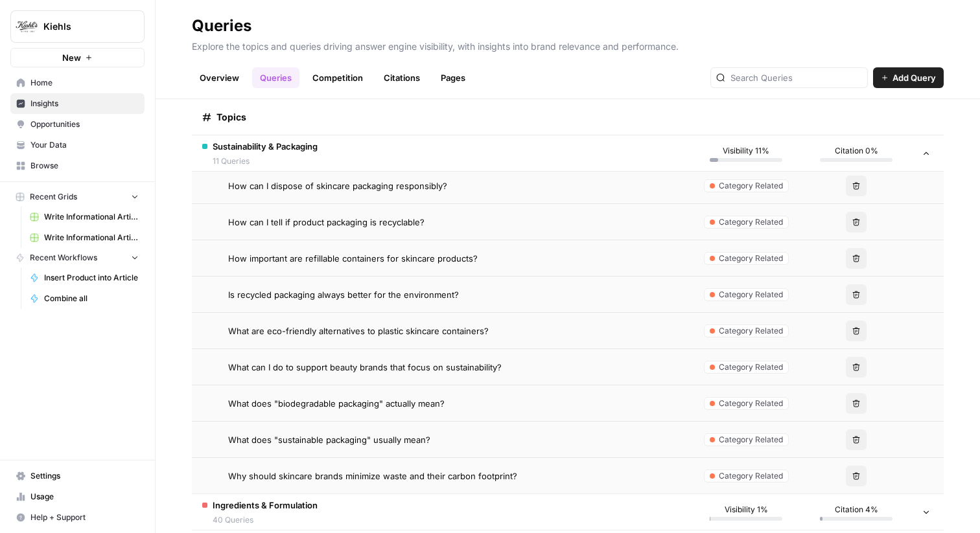
scroll to position [371, 0]
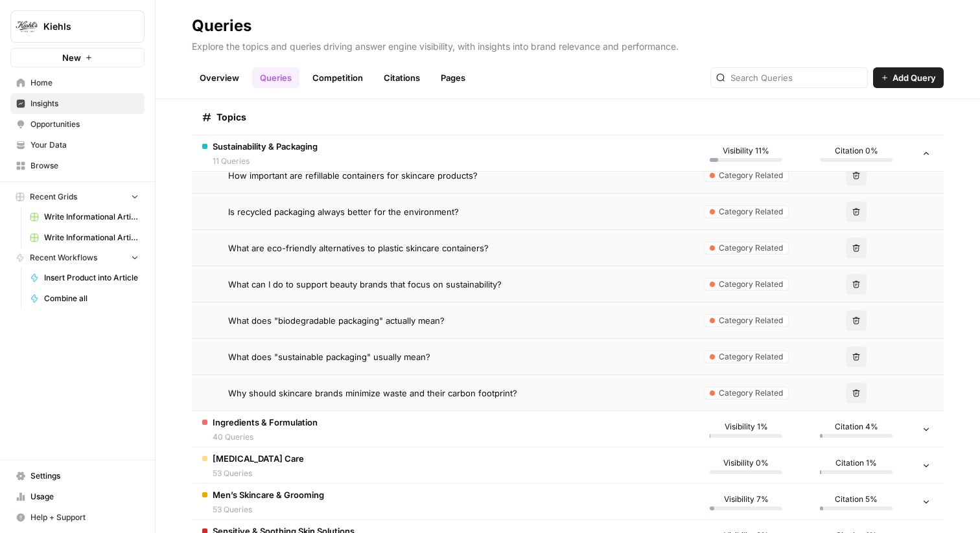
click at [382, 351] on span "What does "sustainable packaging" usually mean?" at bounding box center [329, 357] width 202 height 13
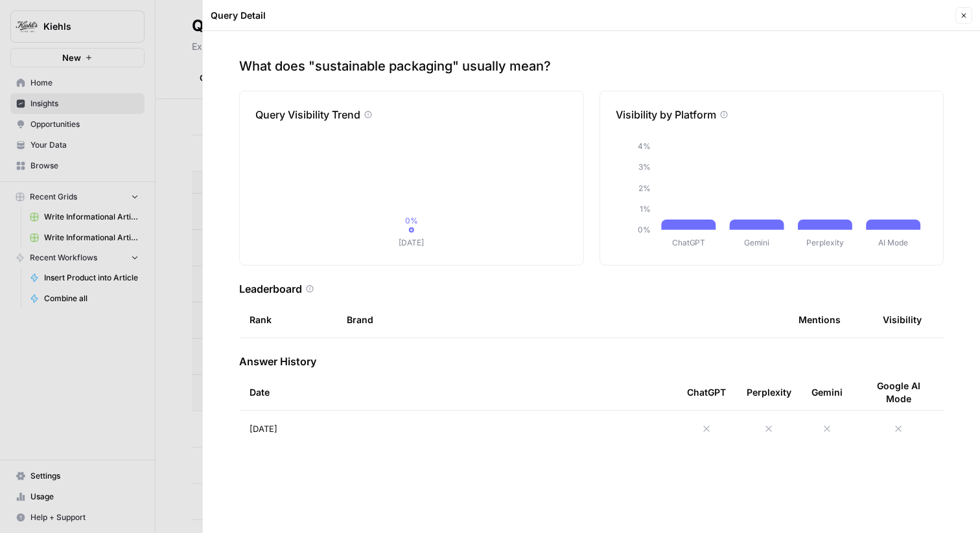
click at [107, 183] on div at bounding box center [490, 266] width 980 height 533
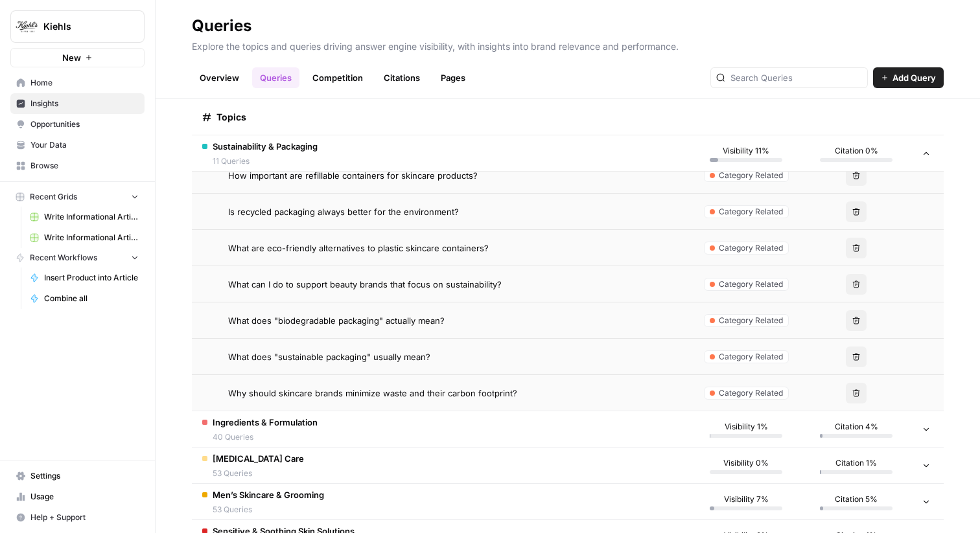
click at [415, 224] on td "Is recycled packaging always better for the environment?" at bounding box center [441, 212] width 499 height 36
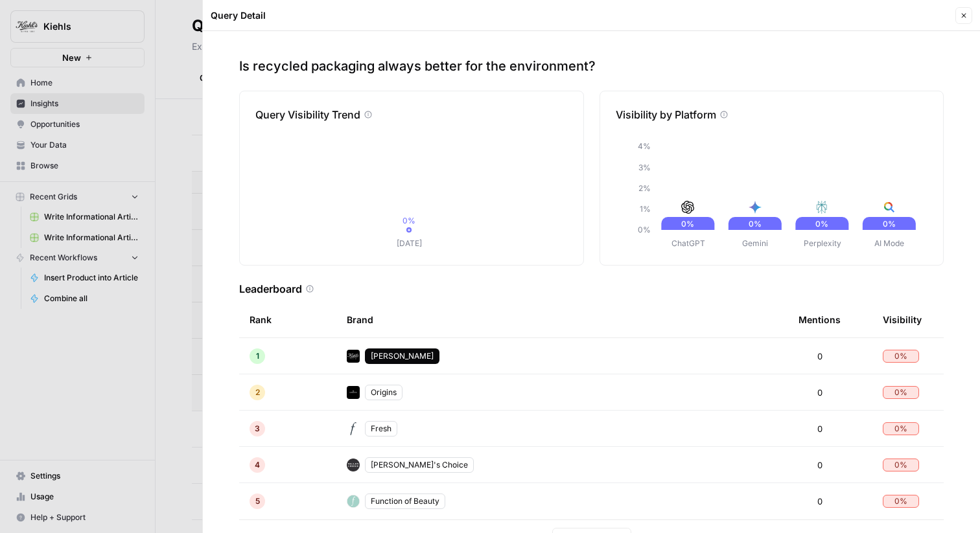
click at [166, 276] on div at bounding box center [490, 266] width 980 height 533
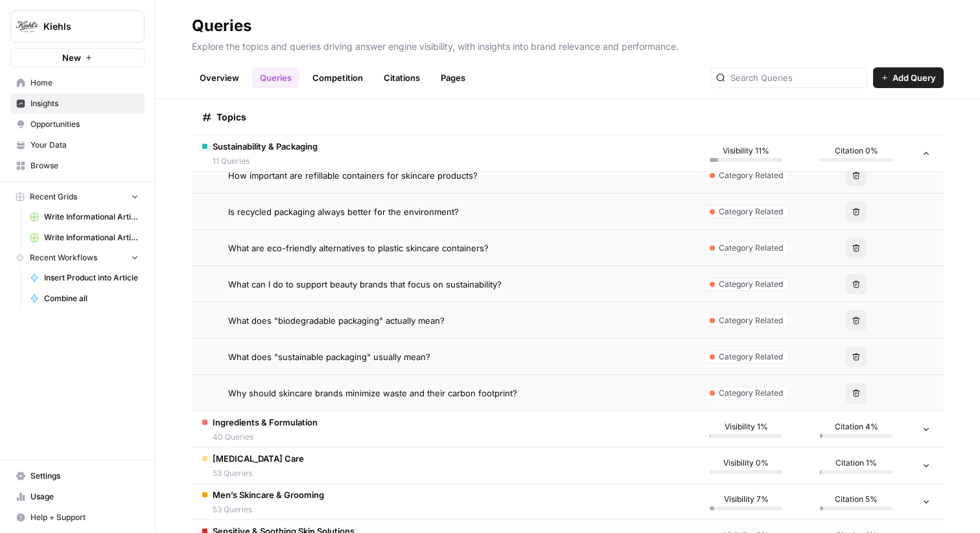
click at [316, 324] on span "What does "biodegradable packaging" actually mean?" at bounding box center [336, 320] width 216 height 13
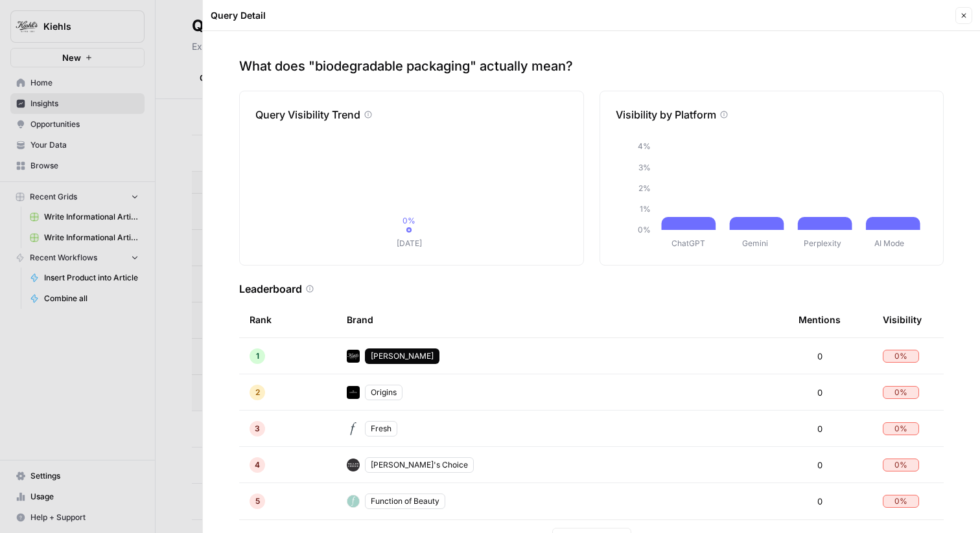
click at [152, 305] on div at bounding box center [490, 266] width 980 height 533
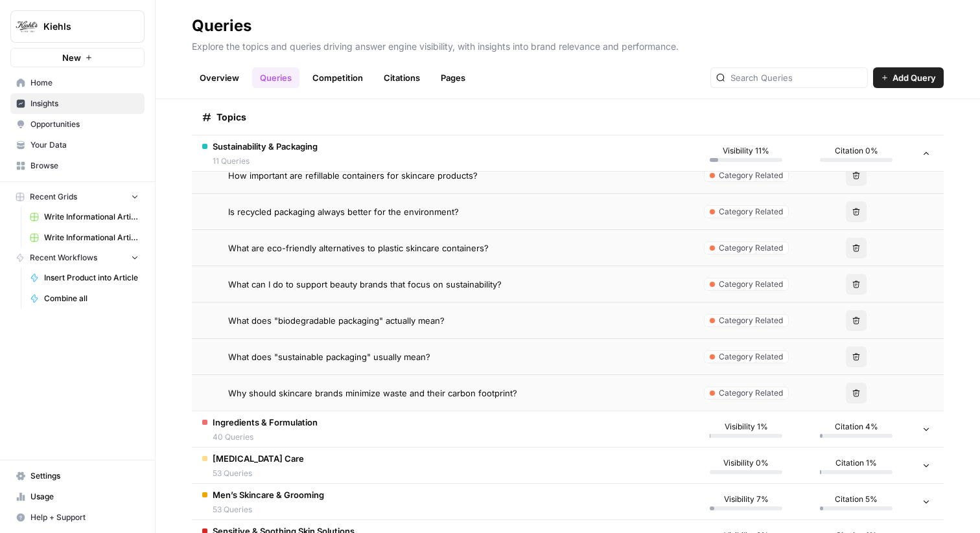
scroll to position [426, 0]
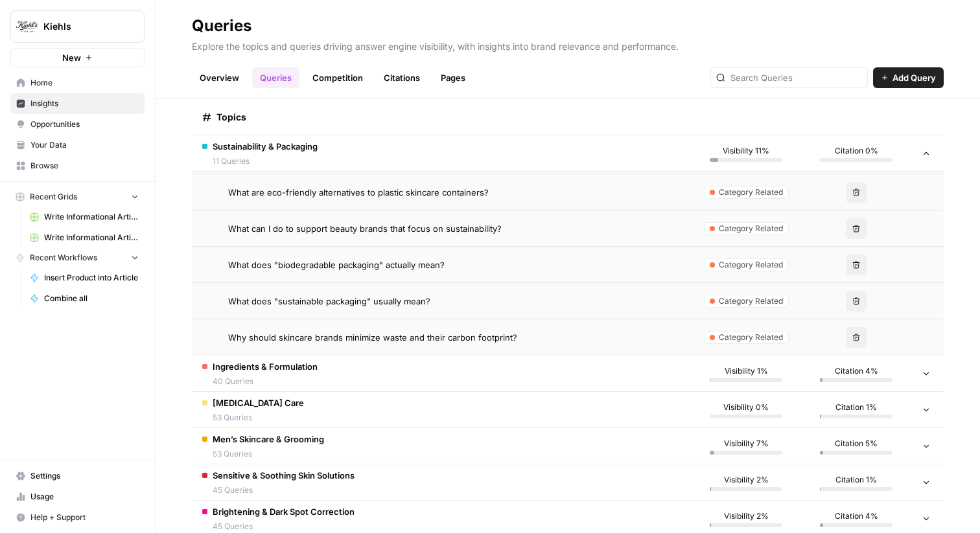
click at [325, 331] on span "Why should skincare brands minimize waste and their carbon footprint?" at bounding box center [372, 337] width 289 height 13
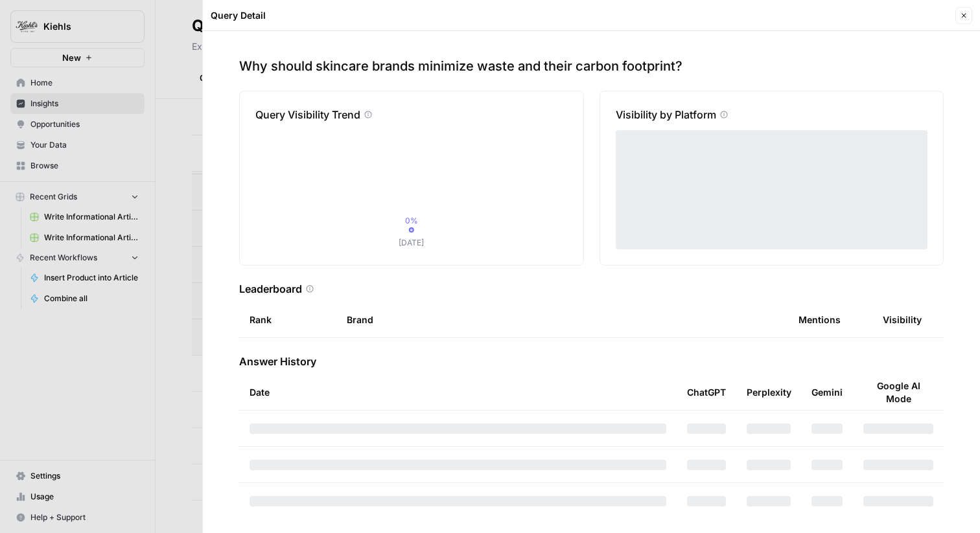
click at [126, 327] on div at bounding box center [490, 266] width 980 height 533
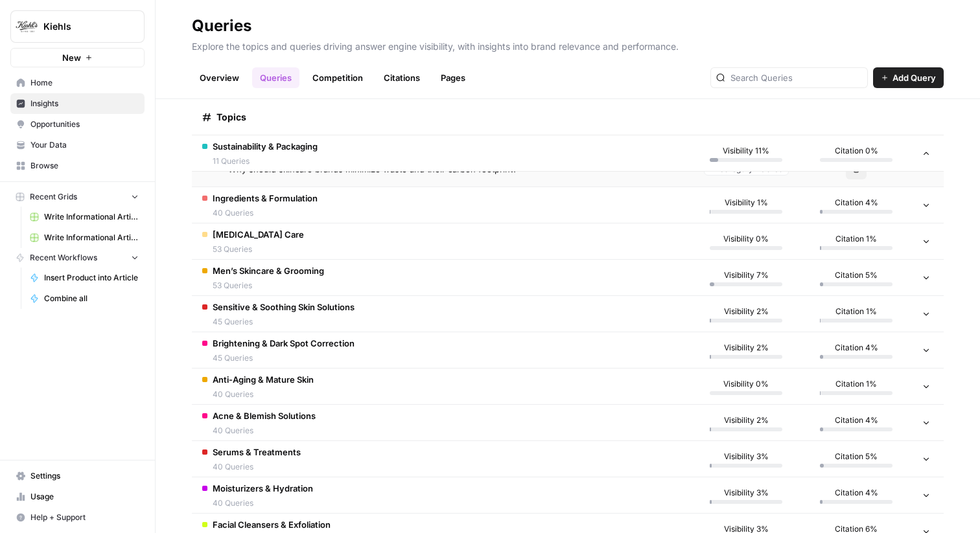
scroll to position [674, 0]
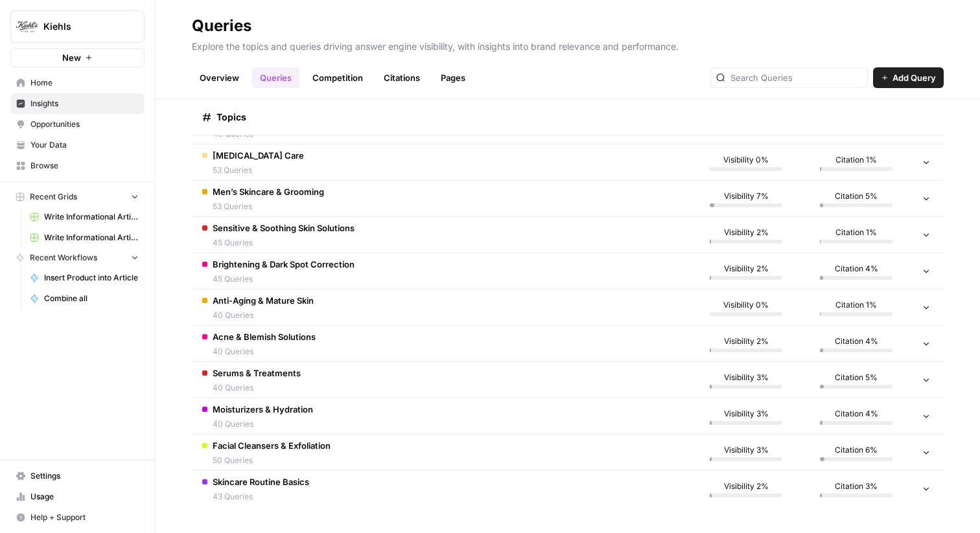
click at [268, 305] on span "Anti-Aging & Mature Skin" at bounding box center [263, 300] width 101 height 13
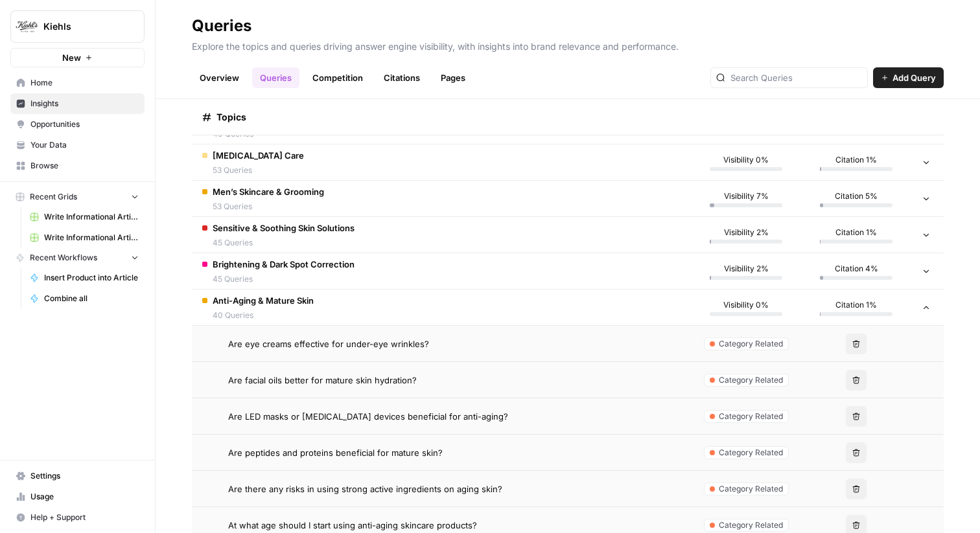
click at [272, 341] on span "Are eye creams effective for under-eye wrinkles?" at bounding box center [328, 344] width 201 height 13
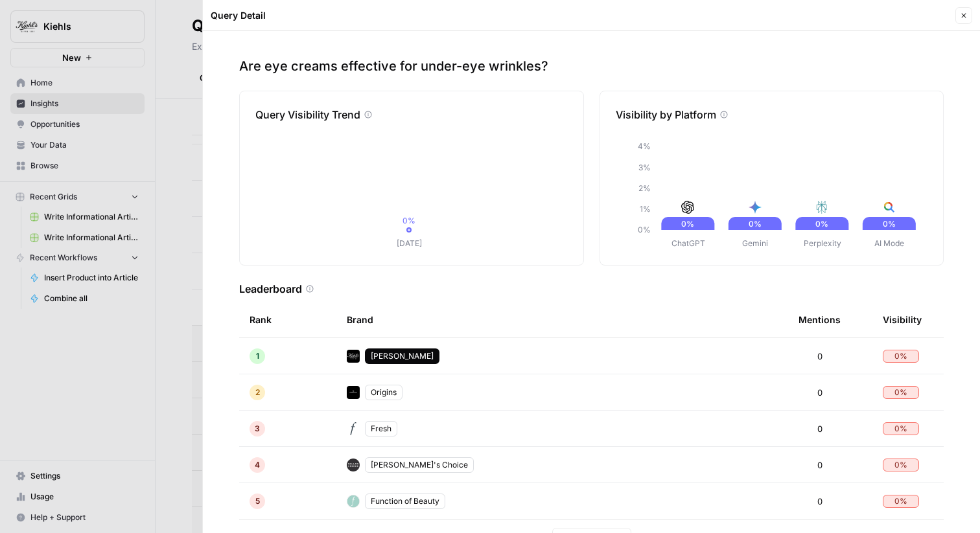
click at [143, 323] on div at bounding box center [490, 266] width 980 height 533
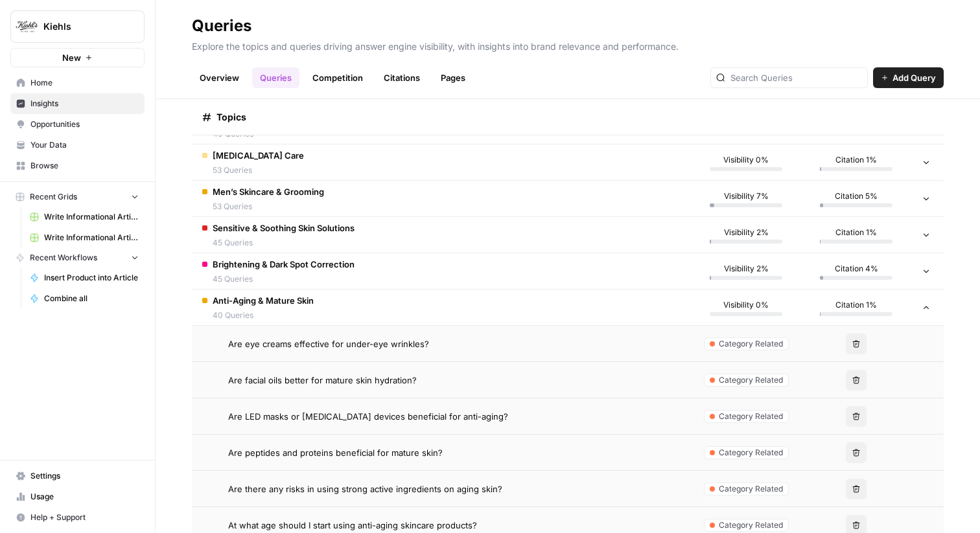
click at [335, 449] on span "Are peptides and proteins beneficial for mature skin?" at bounding box center [335, 452] width 214 height 13
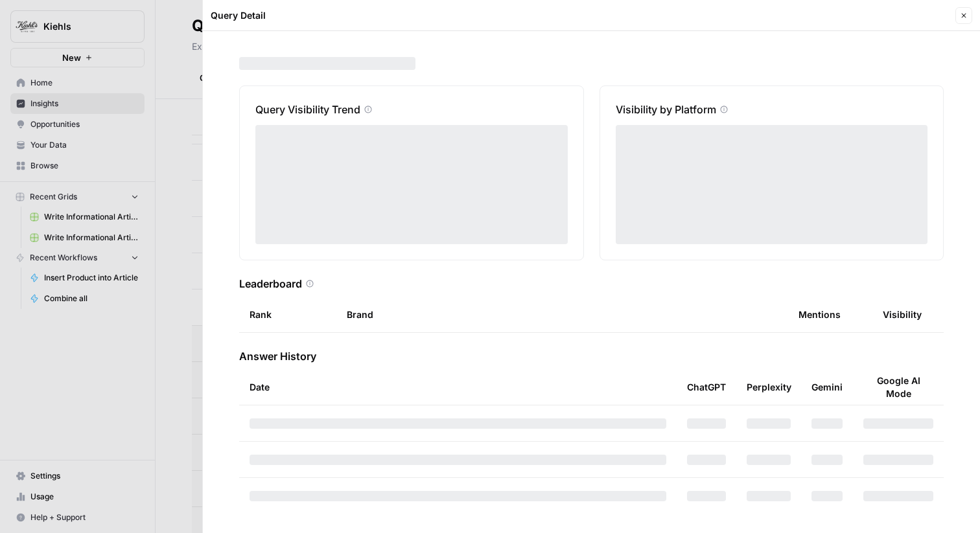
click at [163, 401] on div at bounding box center [490, 266] width 980 height 533
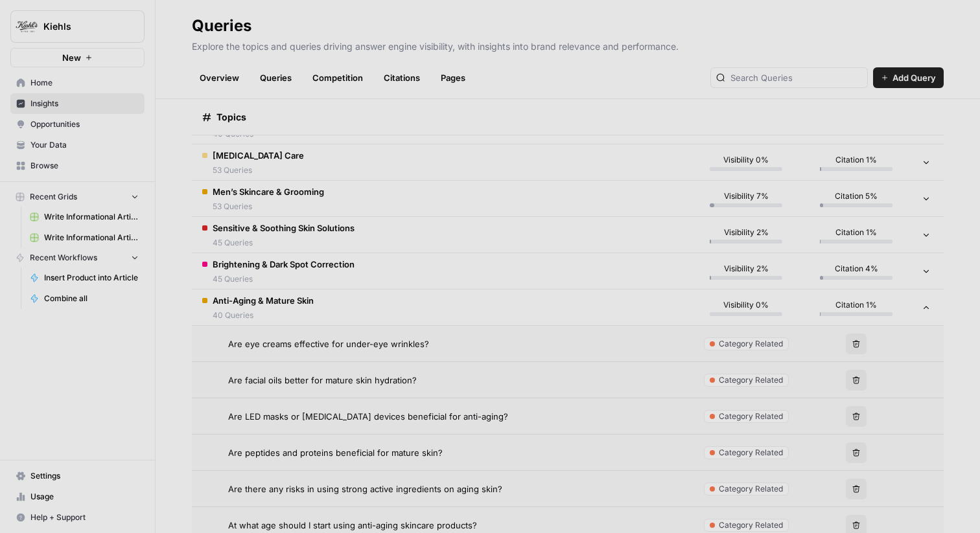
click at [311, 409] on td "Are LED masks or light therapy devices beneficial for anti-aging?" at bounding box center [441, 417] width 499 height 36
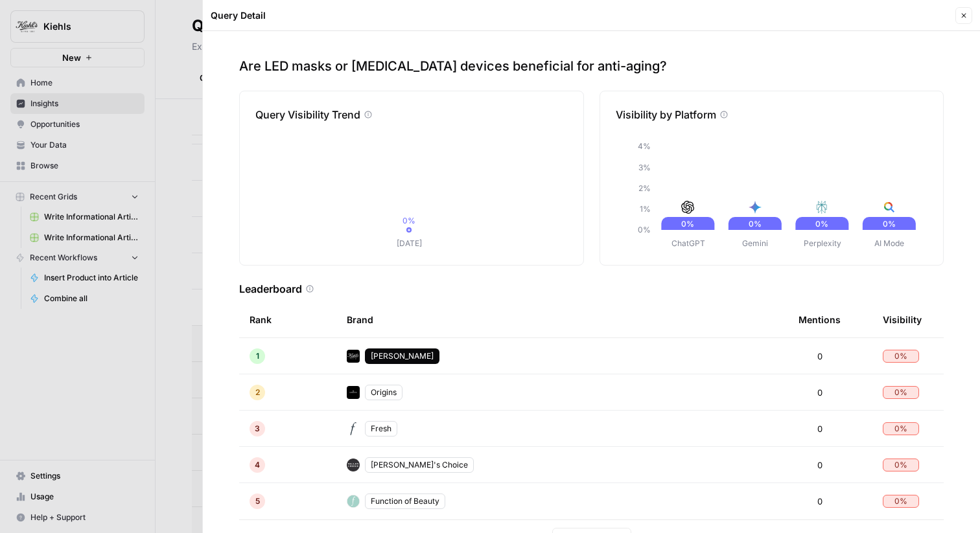
click at [136, 399] on div at bounding box center [490, 266] width 980 height 533
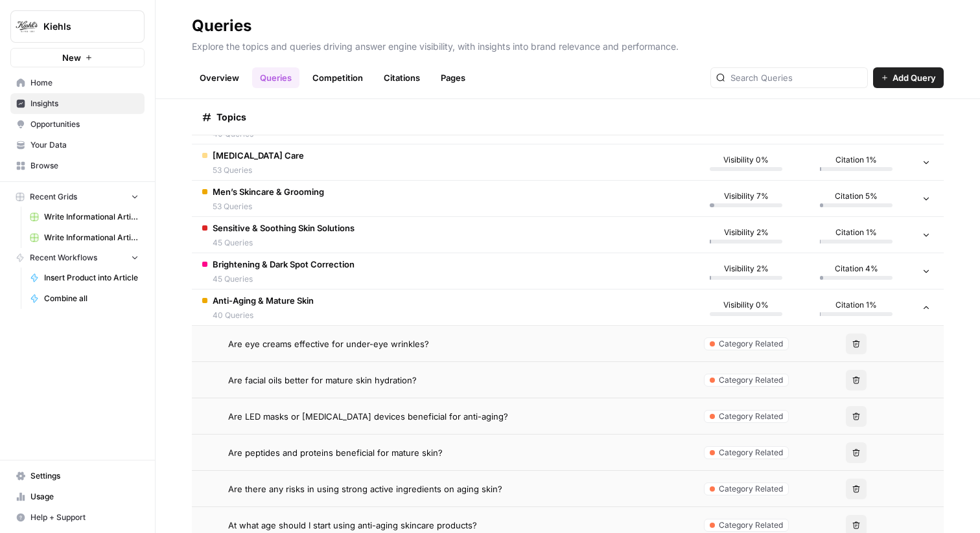
click at [383, 378] on span "Are facial oils better for mature skin hydration?" at bounding box center [322, 380] width 189 height 13
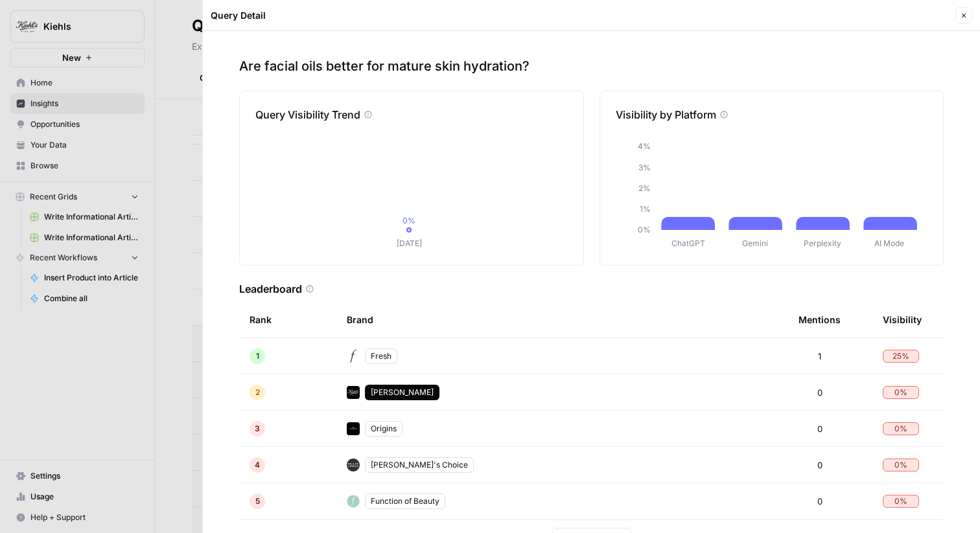
click at [155, 337] on div at bounding box center [490, 266] width 980 height 533
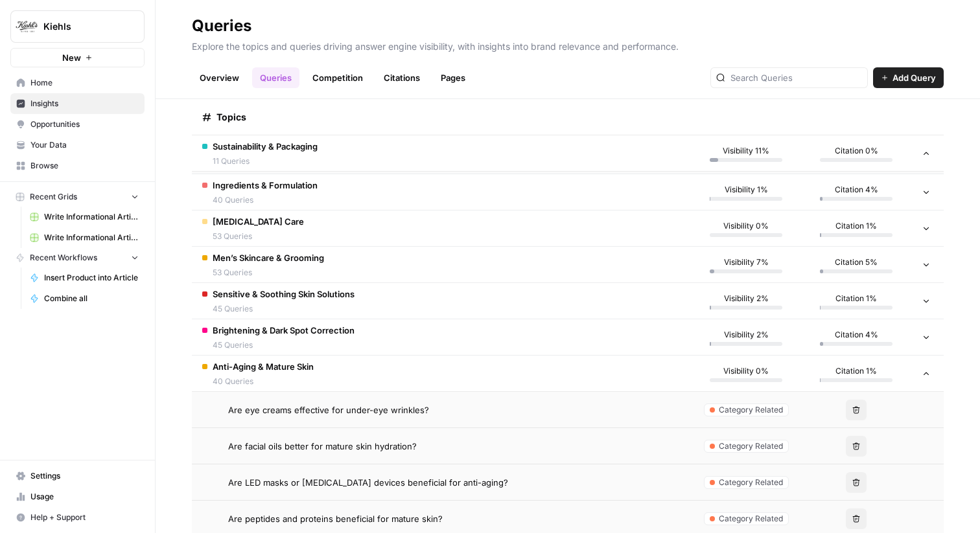
scroll to position [560, 0]
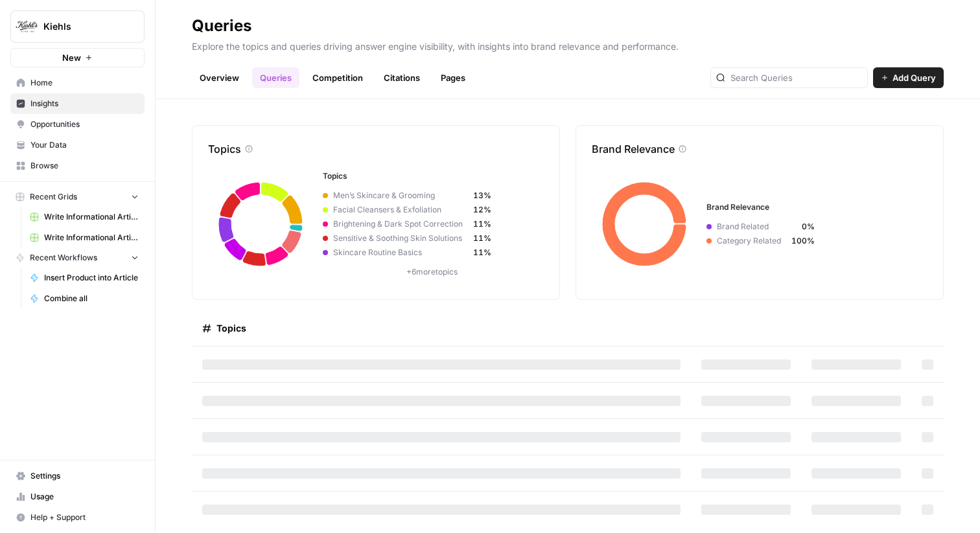
click at [216, 78] on link "Overview" at bounding box center [219, 77] width 55 height 21
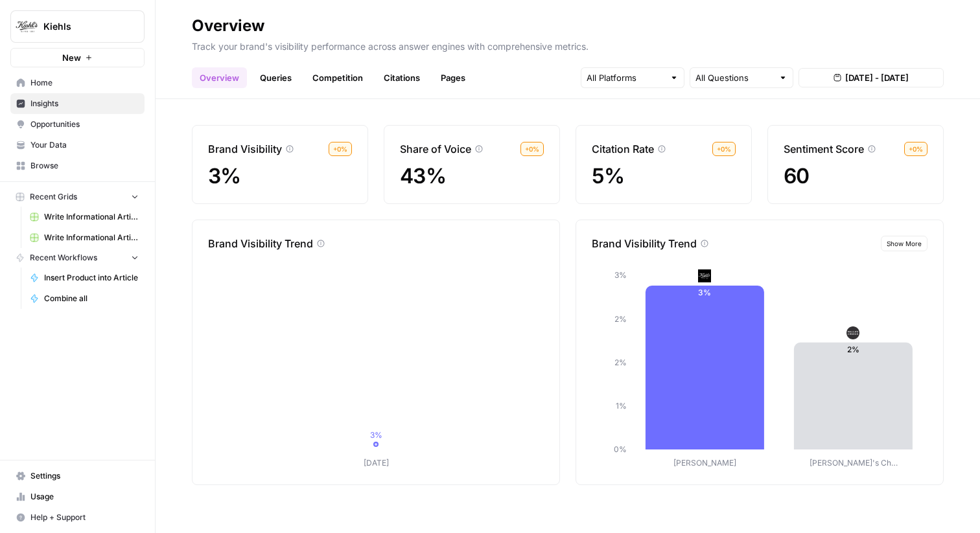
click at [281, 81] on link "Queries" at bounding box center [275, 77] width 47 height 21
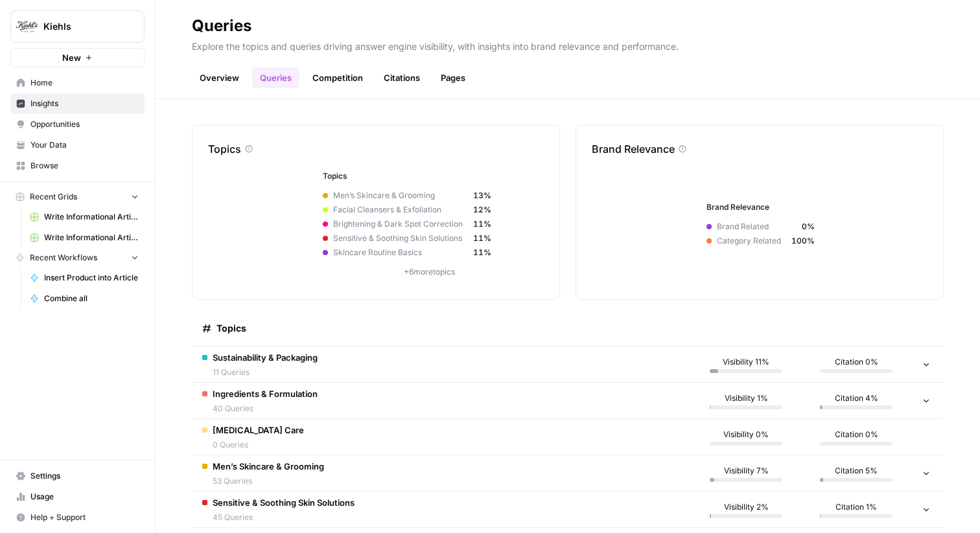
click at [334, 77] on link "Competition" at bounding box center [338, 77] width 66 height 21
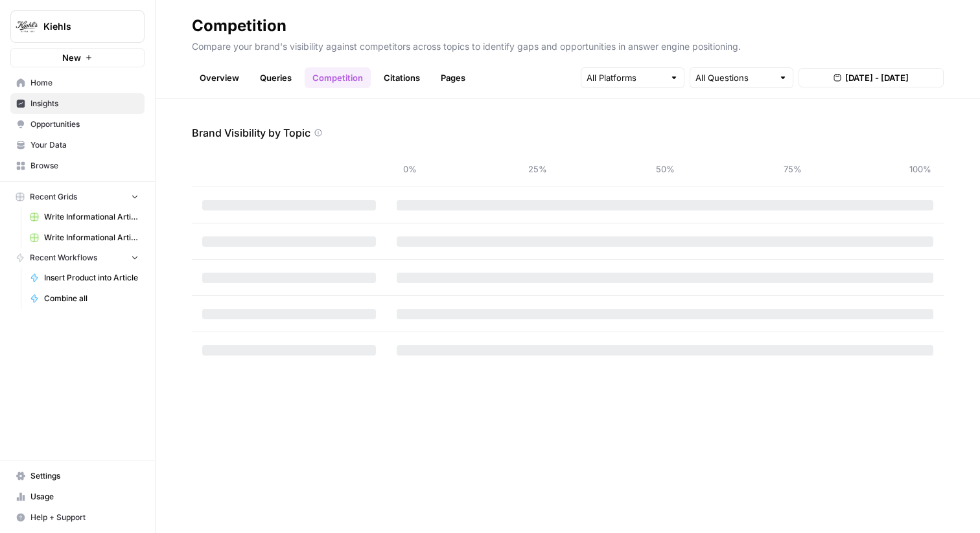
click at [385, 77] on link "Citations" at bounding box center [402, 77] width 52 height 21
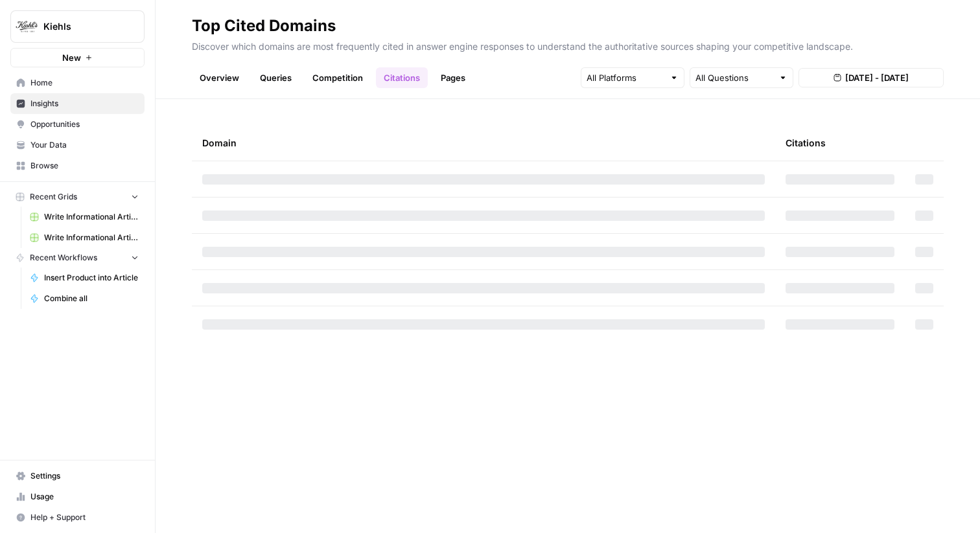
click at [438, 73] on link "Pages" at bounding box center [453, 77] width 40 height 21
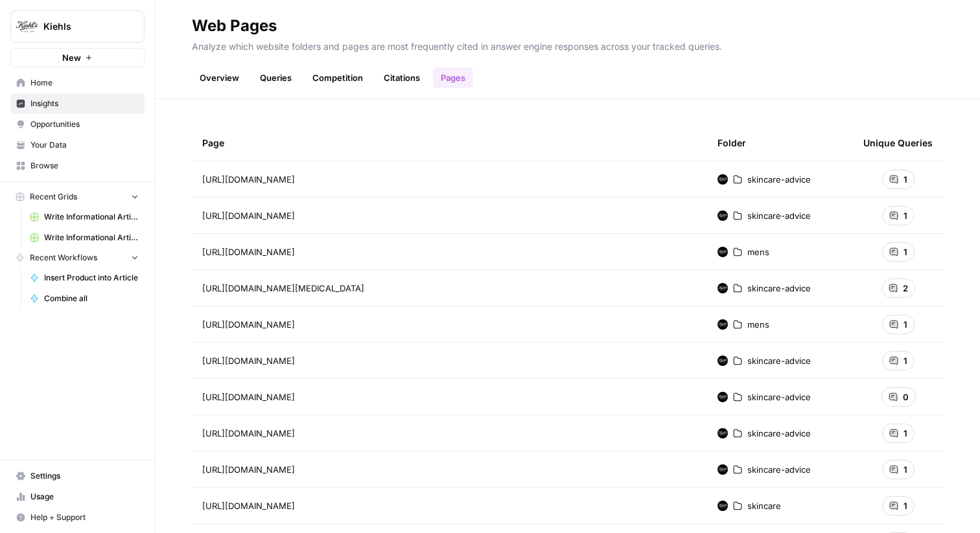
click at [209, 69] on link "Overview" at bounding box center [219, 77] width 55 height 21
